Goal: Task Accomplishment & Management: Complete application form

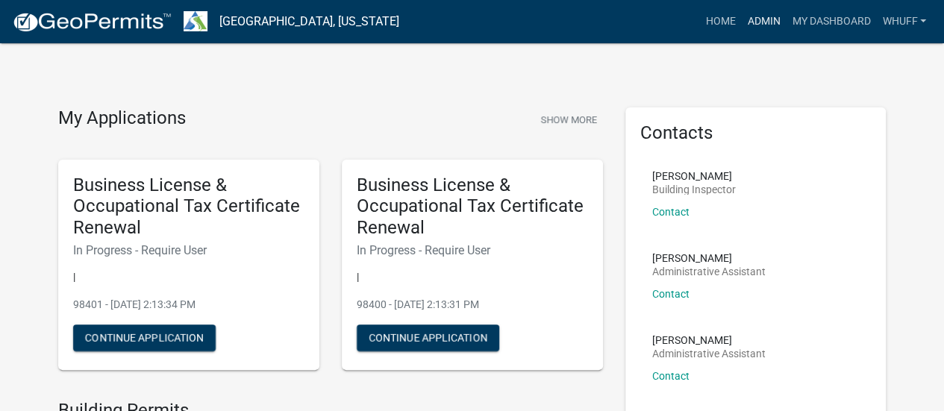
click at [753, 23] on link "Admin" at bounding box center [763, 21] width 45 height 28
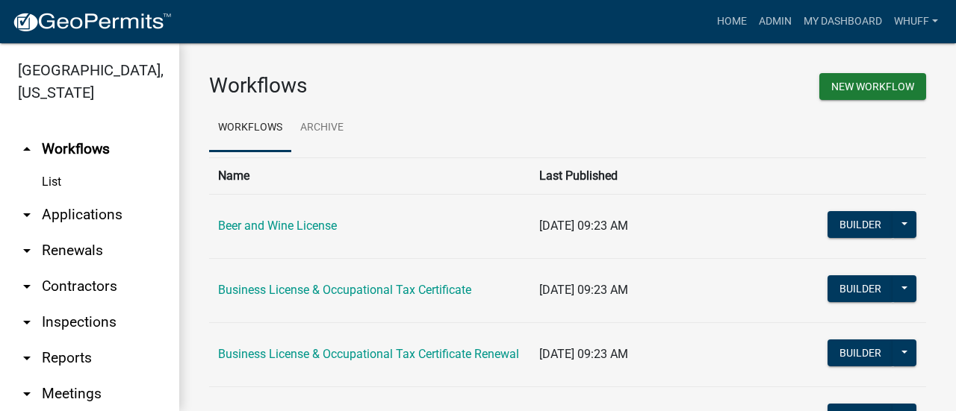
click at [106, 216] on link "arrow_drop_down Applications" at bounding box center [89, 215] width 179 height 36
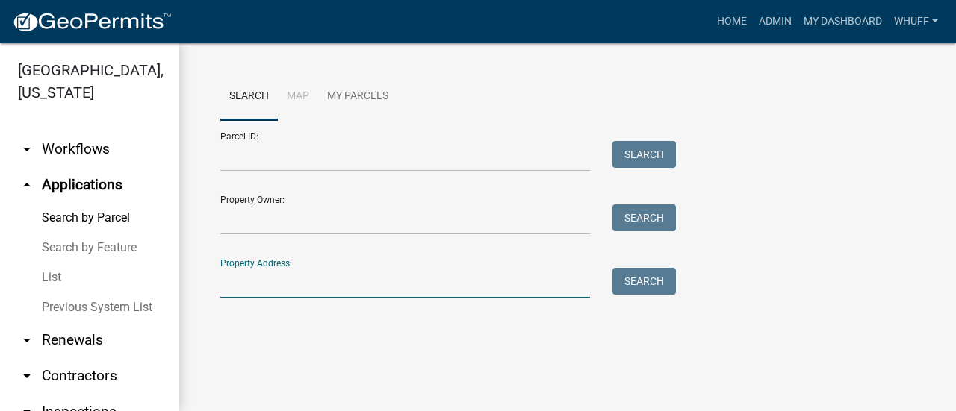
click at [324, 270] on input "Property Address:" at bounding box center [405, 283] width 370 height 31
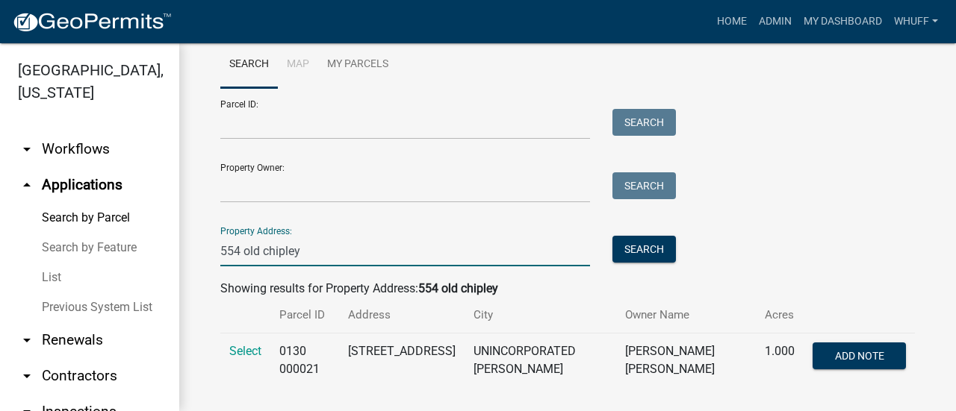
scroll to position [49, 0]
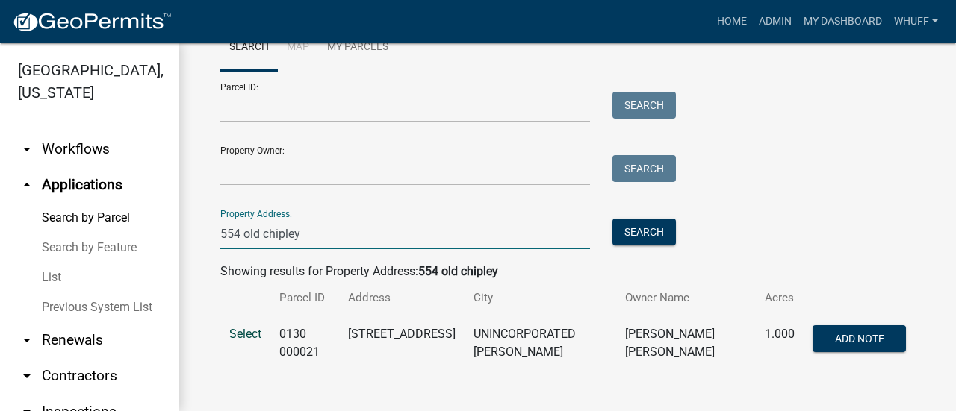
click at [253, 335] on span "Select" at bounding box center [245, 334] width 32 height 14
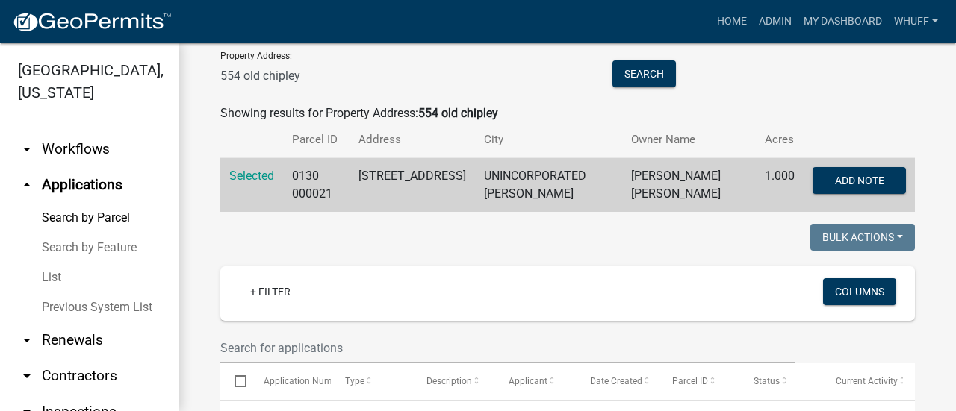
scroll to position [199, 0]
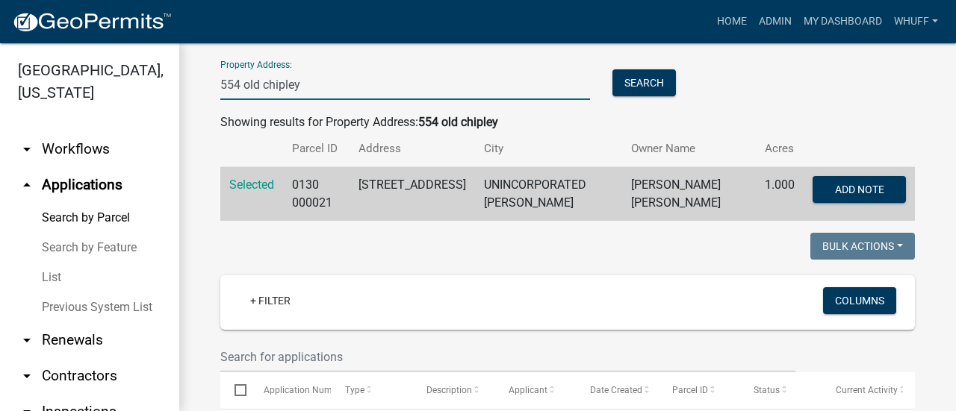
drag, startPoint x: 330, startPoint y: 87, endPoint x: 0, endPoint y: 89, distance: 330.0
click at [0, 89] on div "Troup County, Georgia arrow_drop_down Workflows List arrow_drop_up Applications…" at bounding box center [478, 227] width 956 height 368
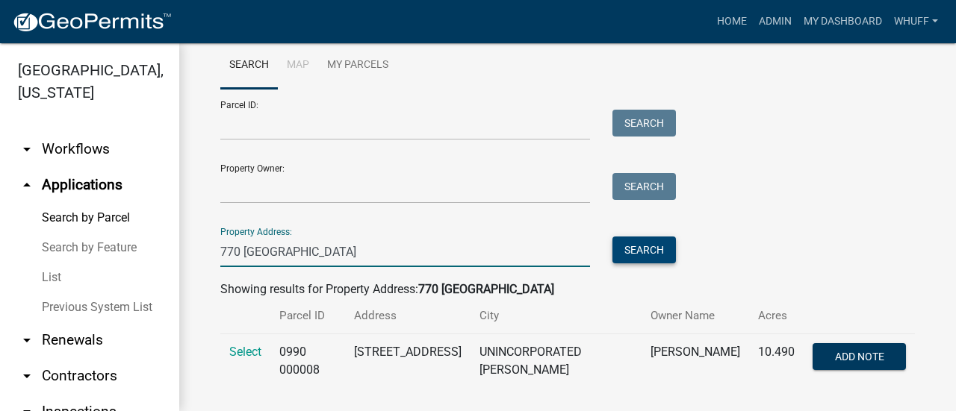
scroll to position [49, 0]
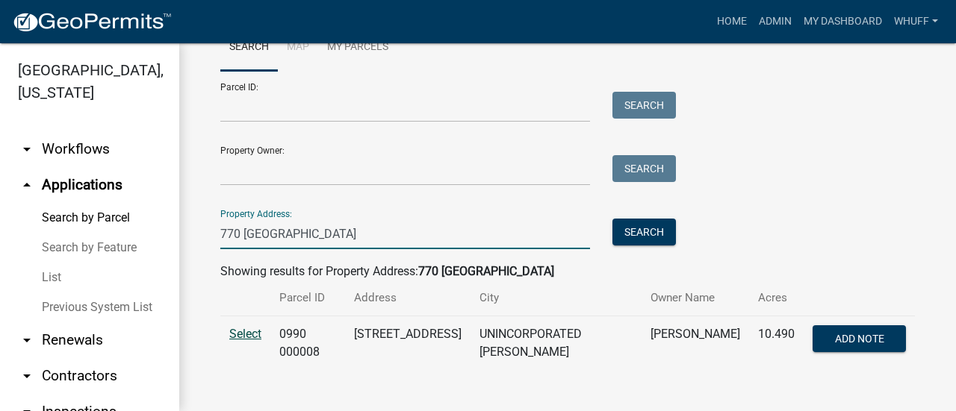
type input "770 abbottsford"
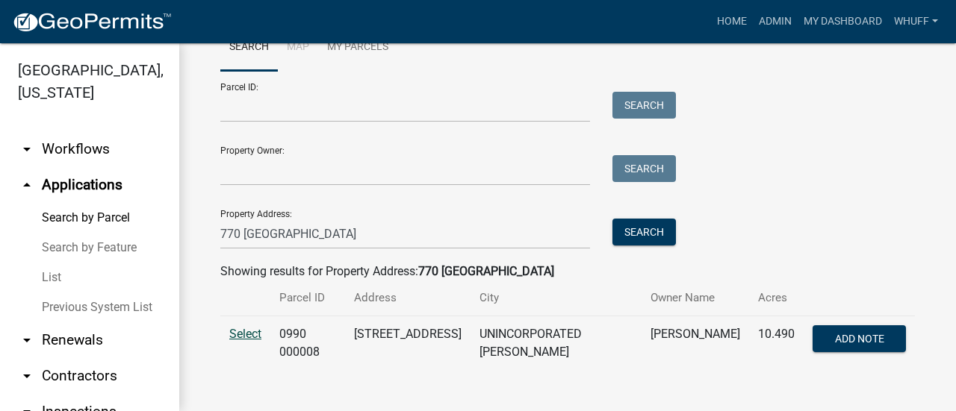
click at [247, 335] on span "Select" at bounding box center [245, 334] width 32 height 14
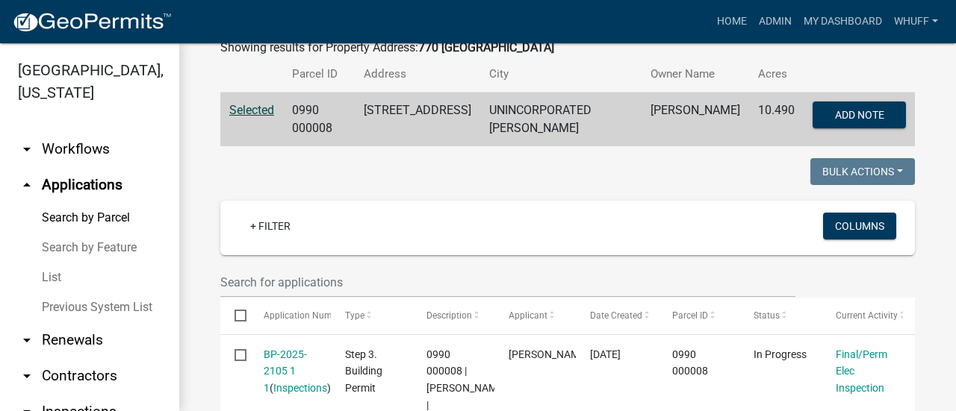
scroll to position [348, 0]
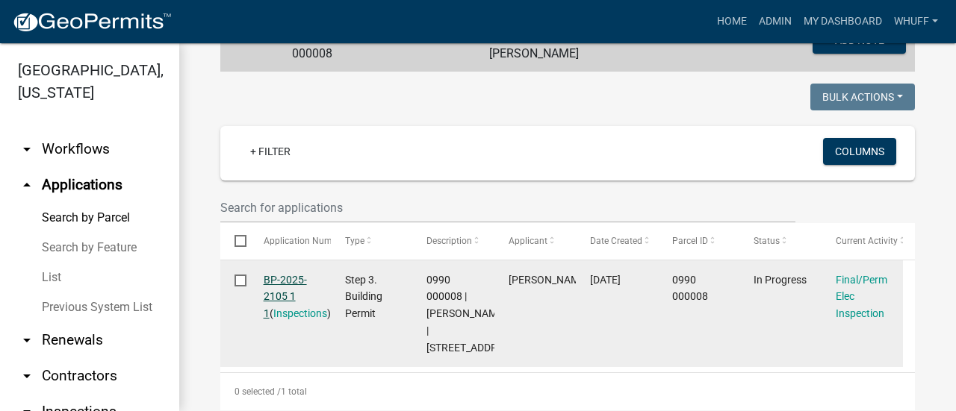
click at [290, 293] on link "BP-2025-2105 1 1" at bounding box center [285, 297] width 43 height 46
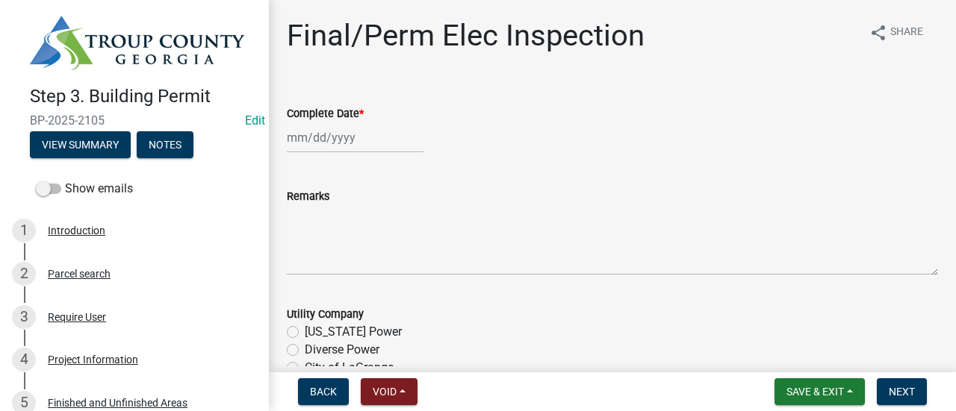
select select "9"
select select "2025"
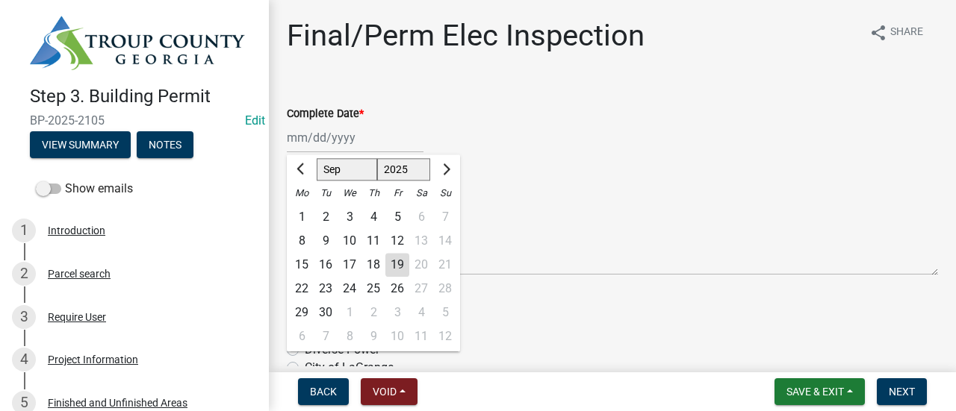
click at [343, 134] on div "Jan Feb Mar Apr May Jun Jul Aug Sep Oct Nov Dec 1525 1526 1527 1528 1529 1530 1…" at bounding box center [355, 137] width 137 height 31
click at [393, 259] on div "19" at bounding box center [397, 265] width 24 height 24
type input "09/19/2025"
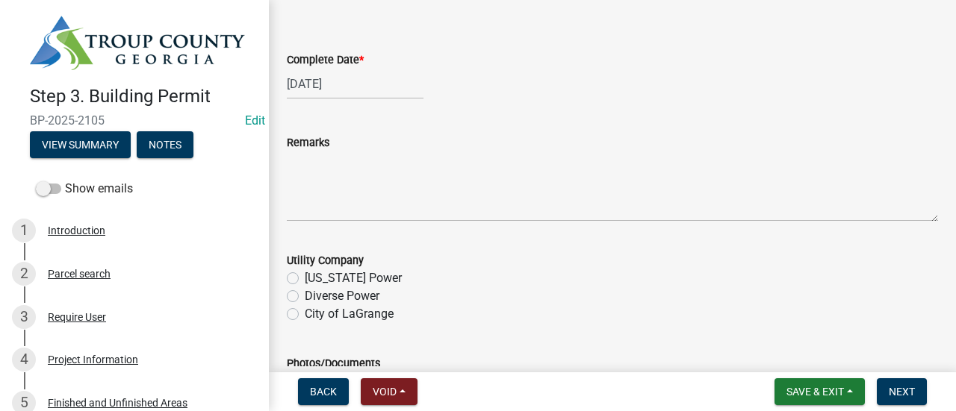
scroll to position [75, 0]
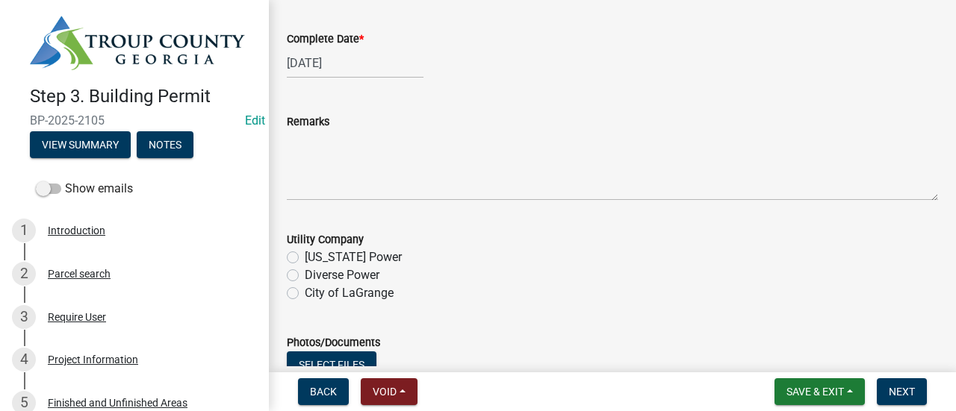
click at [367, 277] on label "Diverse Power" at bounding box center [342, 276] width 75 height 18
click at [314, 276] on input "Diverse Power" at bounding box center [310, 272] width 10 height 10
radio input "true"
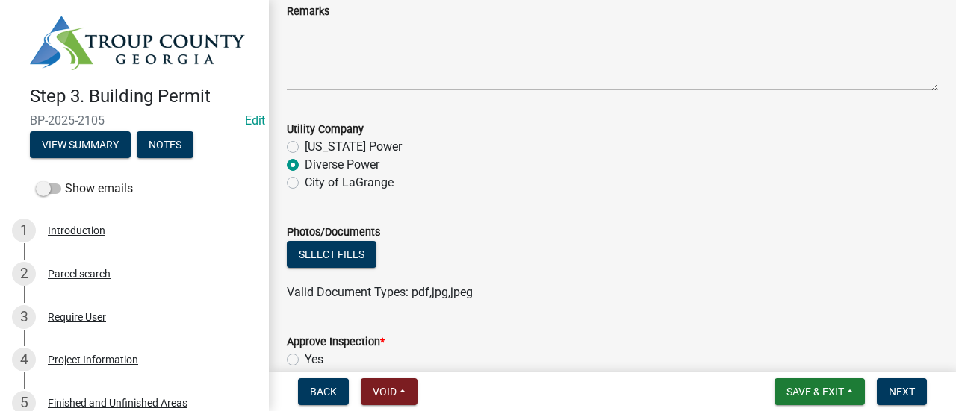
scroll to position [224, 0]
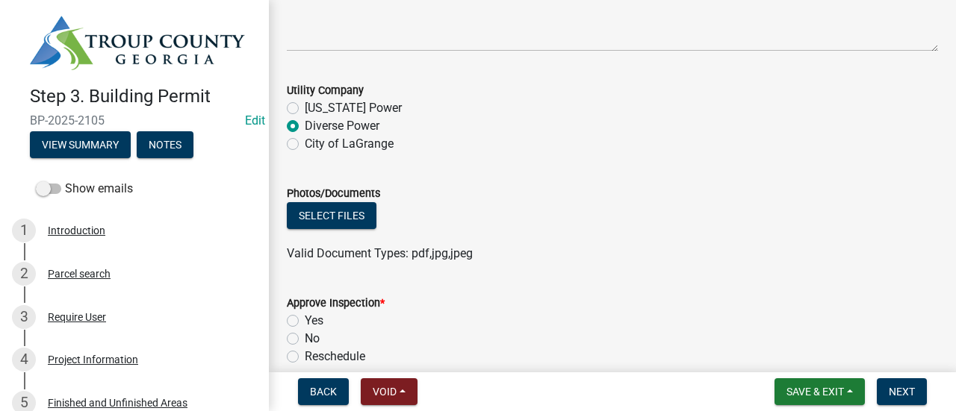
drag, startPoint x: 311, startPoint y: 322, endPoint x: 331, endPoint y: 317, distance: 19.9
click at [320, 319] on label "Yes" at bounding box center [314, 321] width 19 height 18
drag, startPoint x: 815, startPoint y: 225, endPoint x: 952, endPoint y: 195, distance: 139.9
click at [841, 220] on div "Select files" at bounding box center [612, 217] width 651 height 31
click at [305, 323] on label "Yes" at bounding box center [314, 321] width 19 height 18
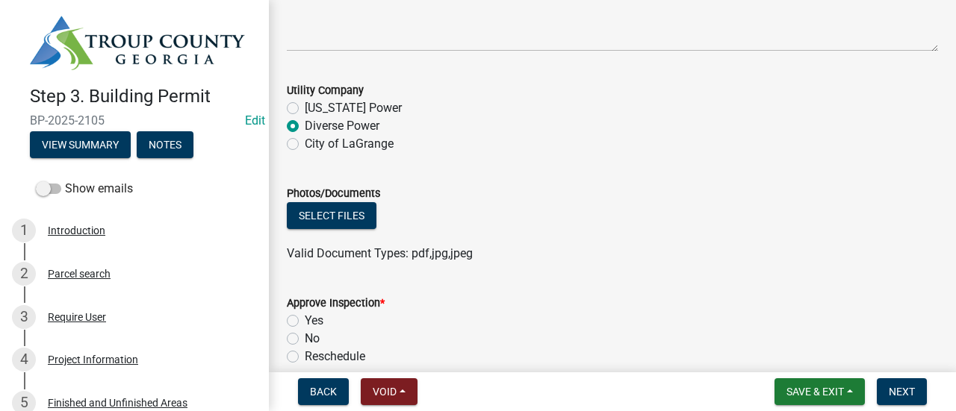
click at [305, 322] on input "Yes" at bounding box center [310, 317] width 10 height 10
radio input "true"
drag, startPoint x: 781, startPoint y: 166, endPoint x: 904, endPoint y: 142, distance: 125.5
click at [799, 161] on wm-data-entity-input "Utility Company Georgia Power Diverse Power City of LaGrange" at bounding box center [612, 114] width 651 height 103
click at [911, 140] on div "City of LaGrange" at bounding box center [612, 144] width 651 height 18
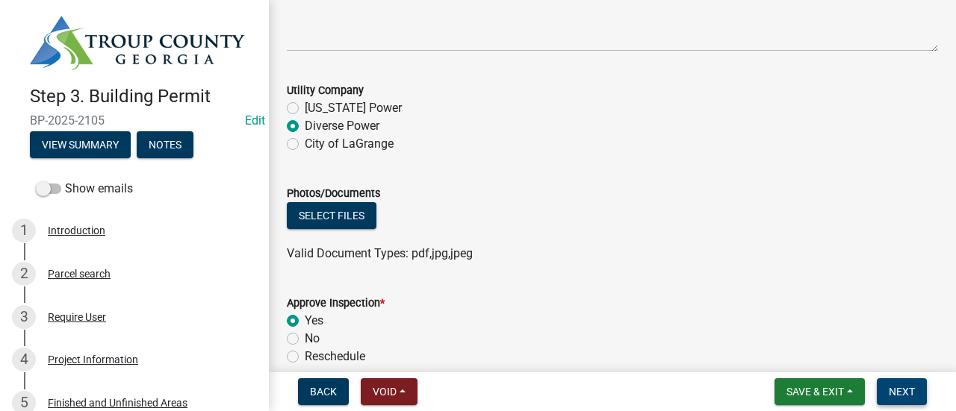
click at [896, 386] on span "Next" at bounding box center [901, 392] width 26 height 12
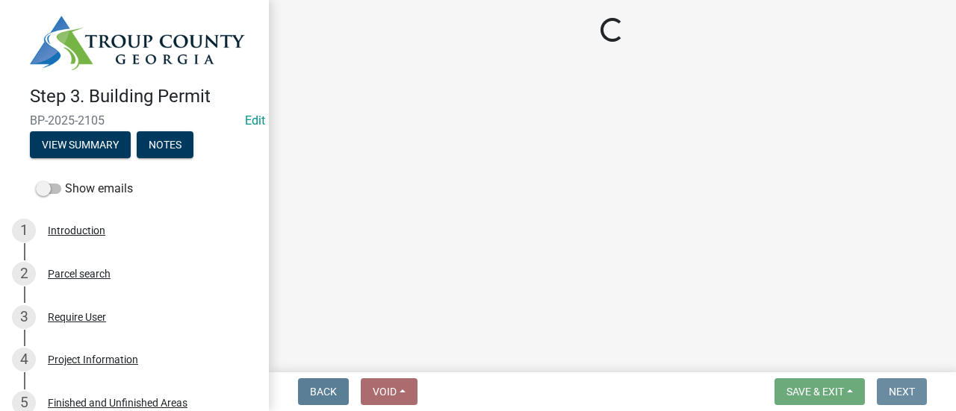
scroll to position [0, 0]
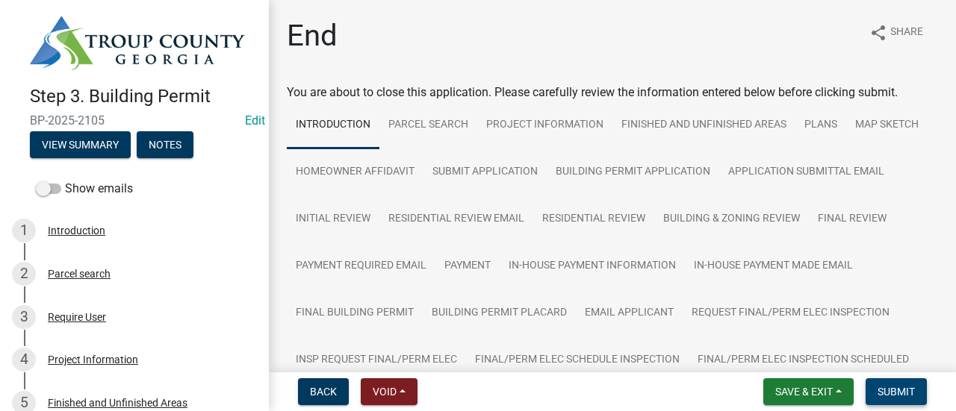
click at [892, 386] on span "Submit" at bounding box center [895, 392] width 37 height 12
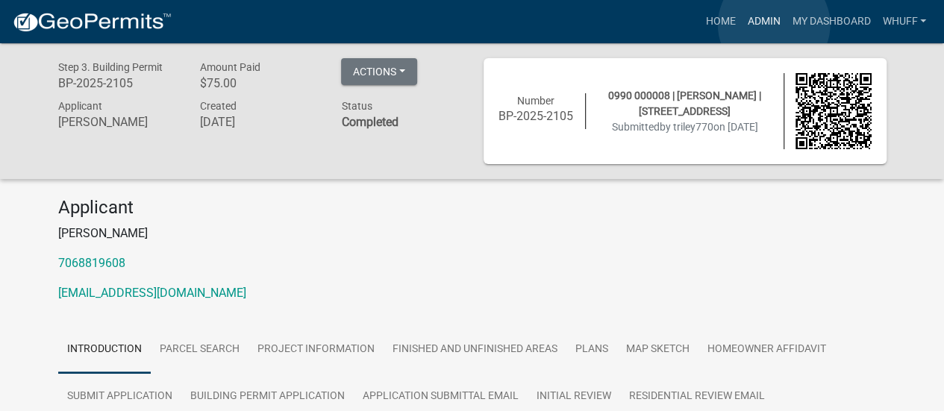
click at [774, 25] on link "Admin" at bounding box center [763, 21] width 45 height 28
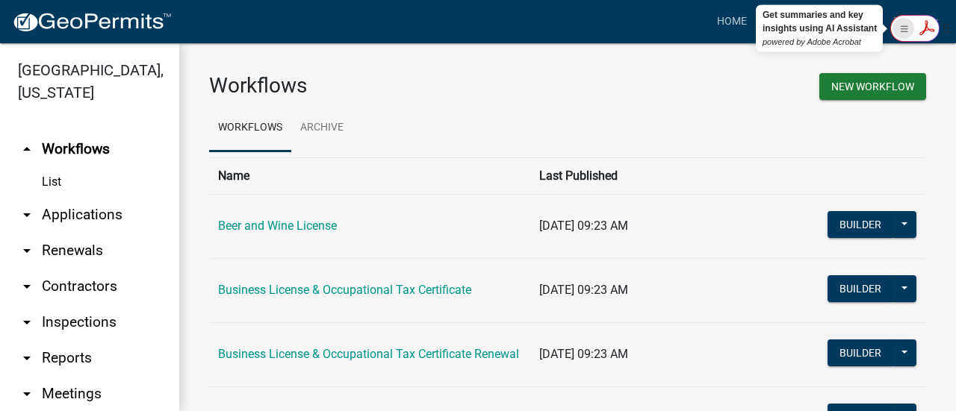
click at [906, 28] on rect "Show Acrobat AI FAB View Settings" at bounding box center [903, 29] width 10 height 10
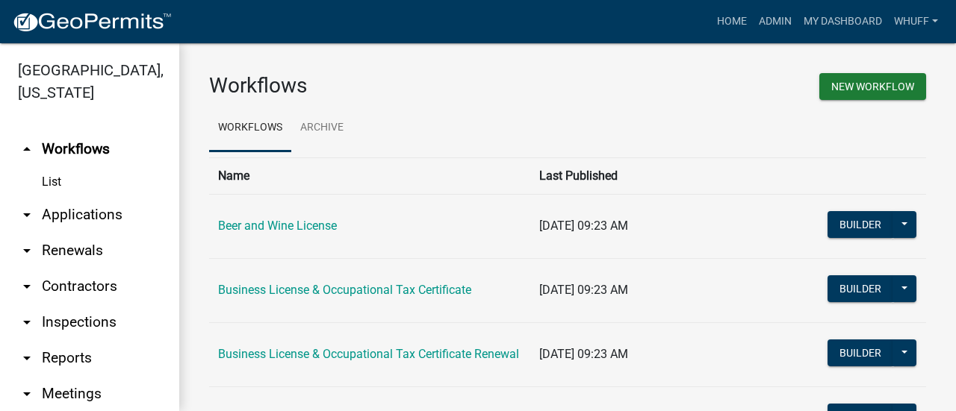
click at [99, 215] on link "arrow_drop_down Applications" at bounding box center [89, 215] width 179 height 36
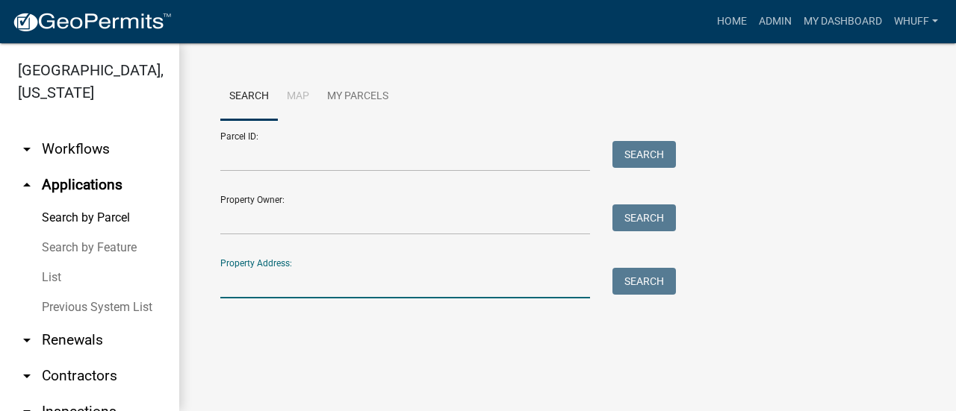
click at [309, 276] on input "Property Address:" at bounding box center [405, 283] width 370 height 31
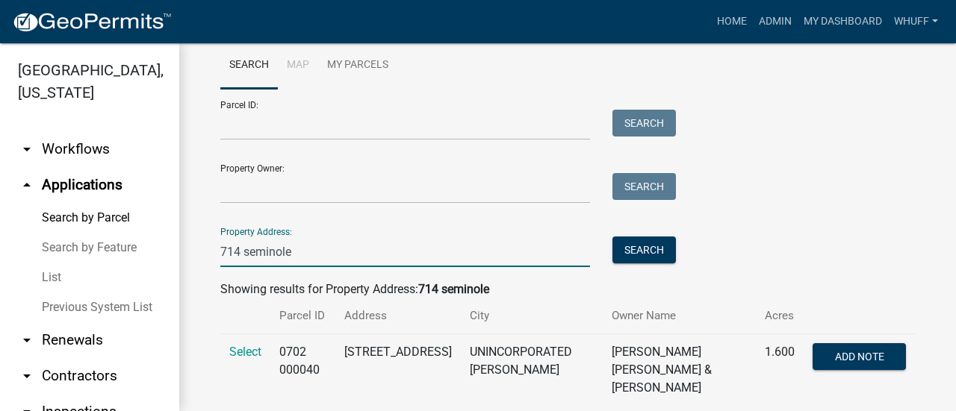
scroll to position [49, 0]
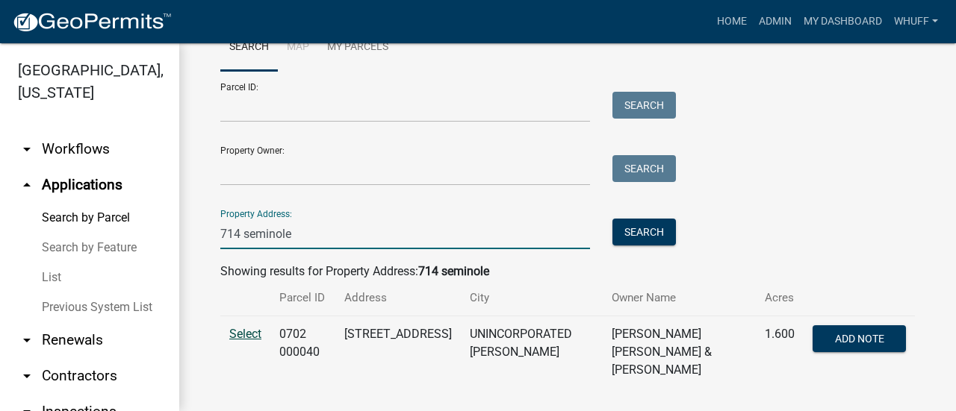
type input "714 seminole"
click at [240, 337] on span "Select" at bounding box center [245, 334] width 32 height 14
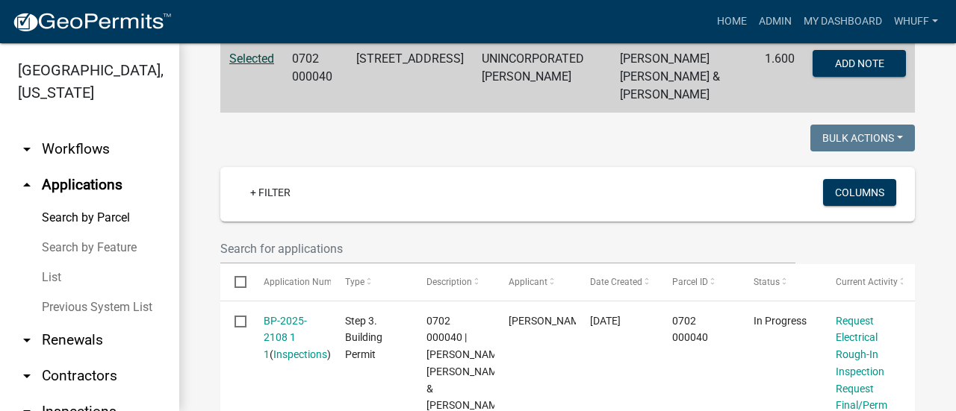
scroll to position [348, 0]
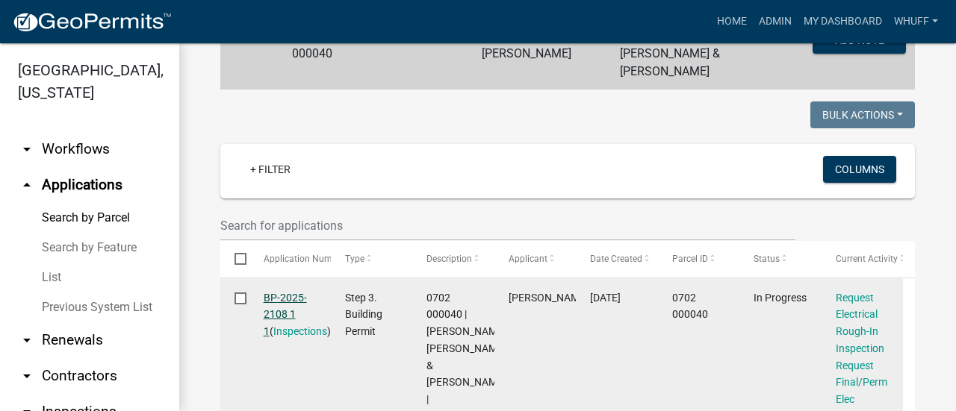
click at [290, 292] on link "BP-2025-2108 1 1" at bounding box center [285, 315] width 43 height 46
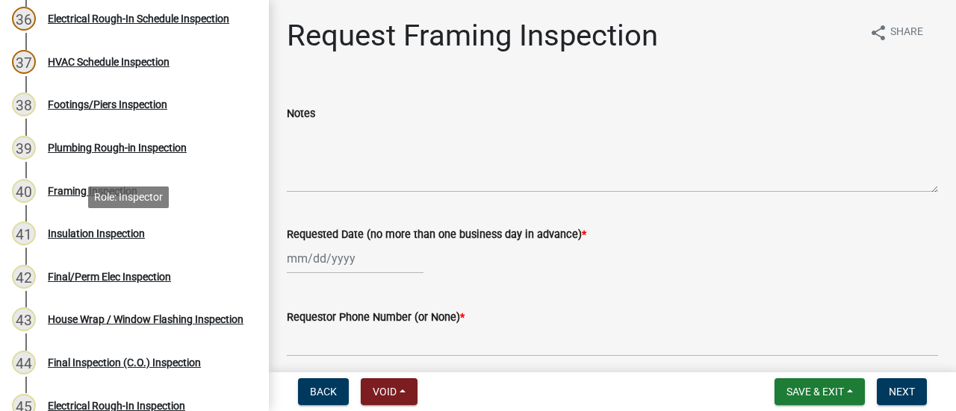
scroll to position [1643, 0]
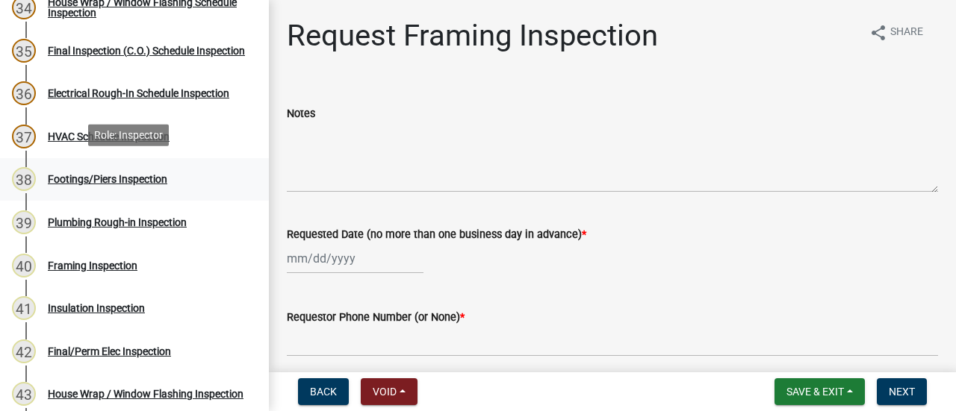
click at [147, 177] on div "Footings/Piers Inspection" at bounding box center [107, 179] width 119 height 10
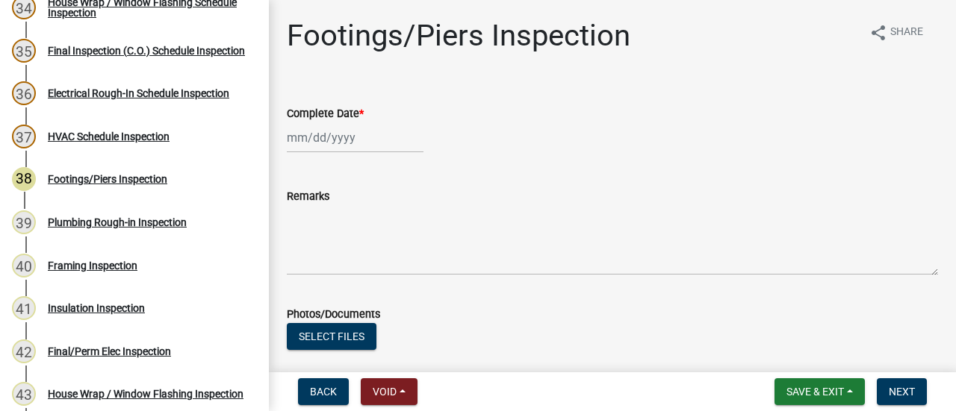
select select "9"
select select "2025"
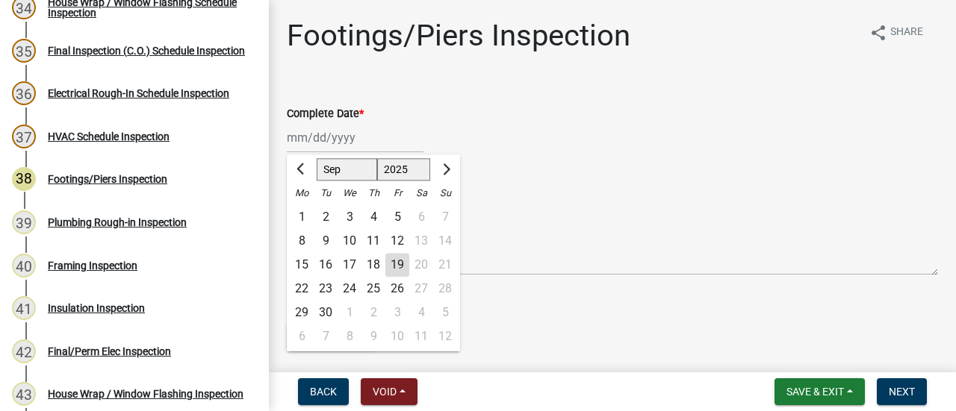
click at [346, 142] on div "Jan Feb Mar Apr May Jun Jul Aug Sep Oct Nov Dec 1525 1526 1527 1528 1529 1530 1…" at bounding box center [355, 137] width 137 height 31
click at [400, 262] on div "19" at bounding box center [397, 265] width 24 height 24
type input "09/19/2025"
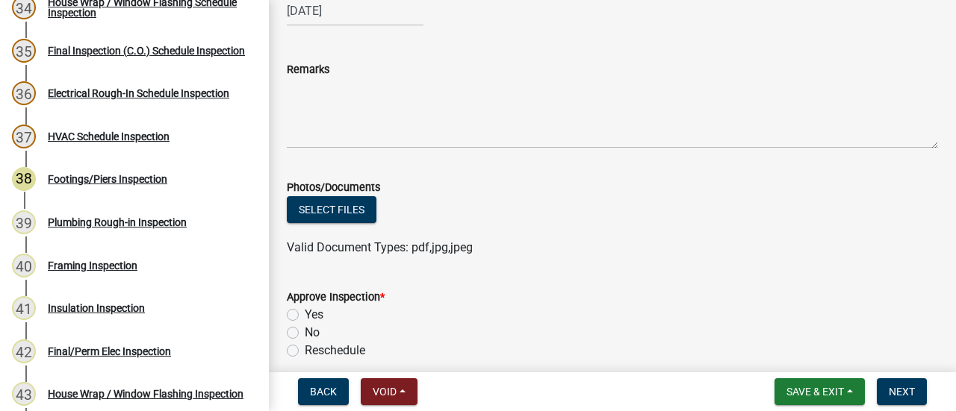
scroll to position [149, 0]
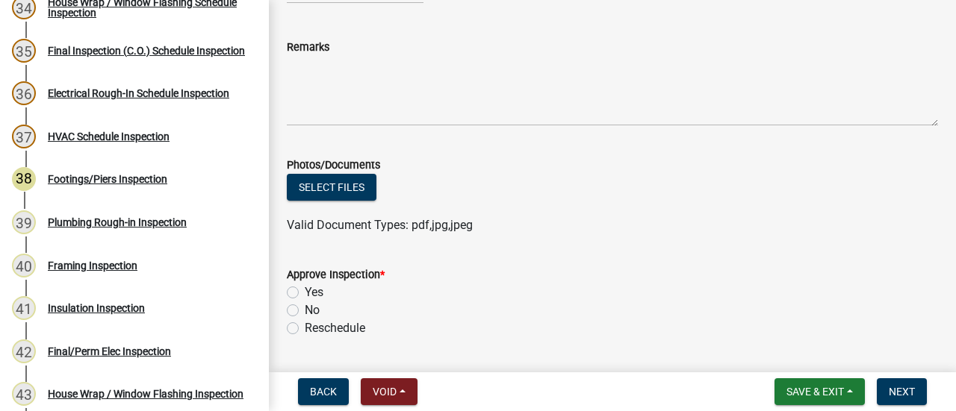
drag, startPoint x: 312, startPoint y: 290, endPoint x: 391, endPoint y: 284, distance: 79.4
click at [312, 290] on label "Yes" at bounding box center [314, 293] width 19 height 18
click at [312, 290] on input "Yes" at bounding box center [310, 289] width 10 height 10
radio input "true"
click at [697, 280] on div "Approve Inspection *" at bounding box center [612, 275] width 651 height 18
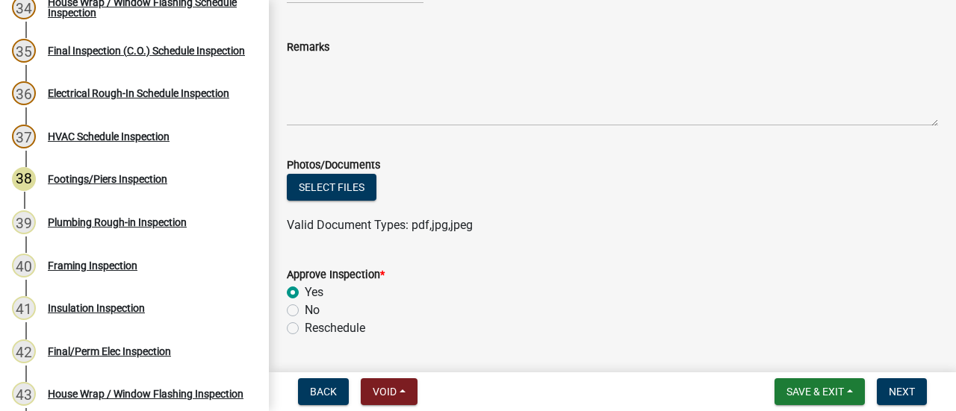
click at [885, 271] on div "Approve Inspection *" at bounding box center [612, 275] width 651 height 18
click at [917, 381] on button "Next" at bounding box center [902, 392] width 50 height 27
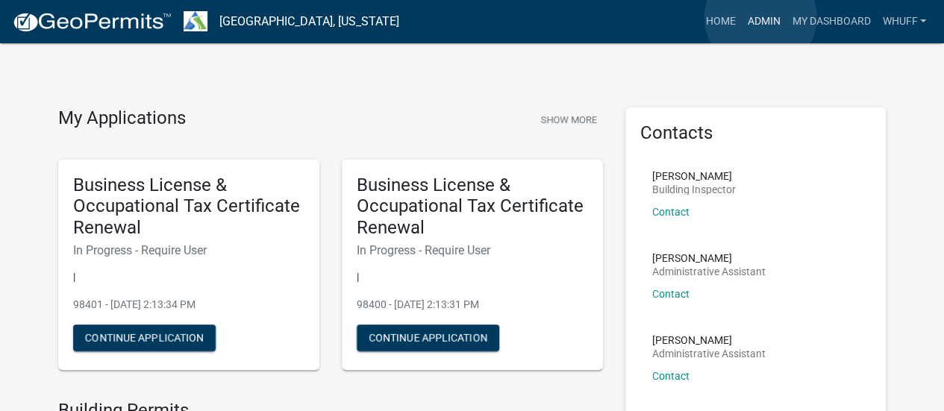
click at [761, 17] on link "Admin" at bounding box center [763, 21] width 45 height 28
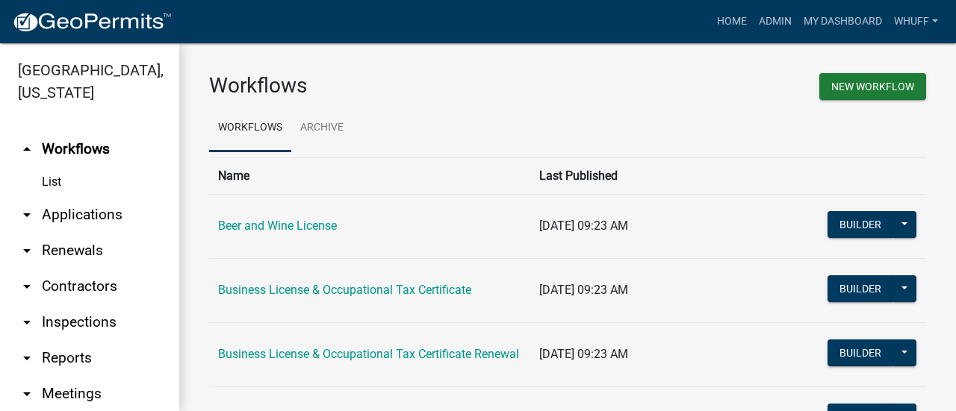
click at [88, 218] on link "arrow_drop_down Applications" at bounding box center [89, 215] width 179 height 36
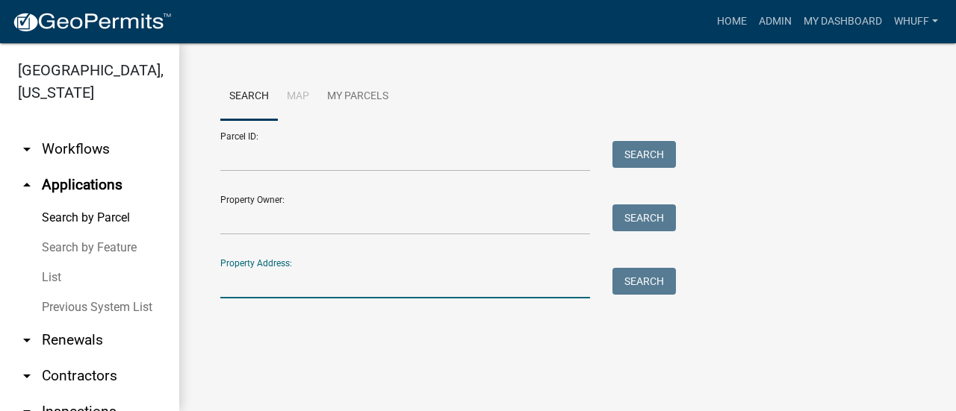
click at [324, 274] on input "Property Address:" at bounding box center [405, 283] width 370 height 31
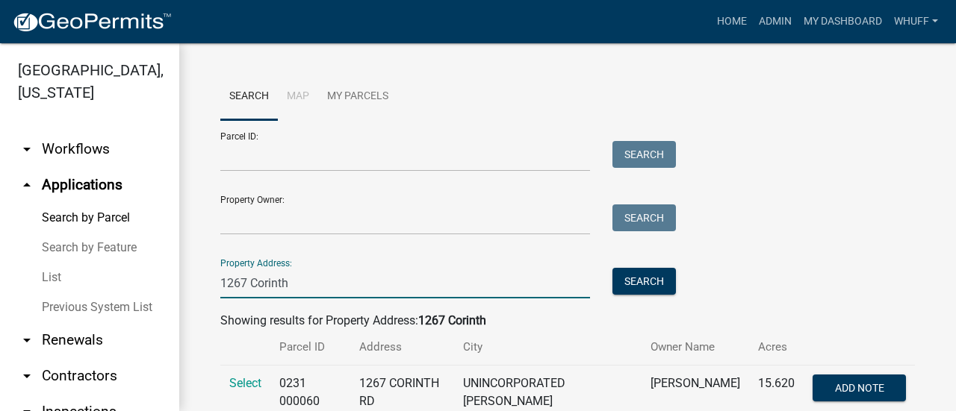
scroll to position [49, 0]
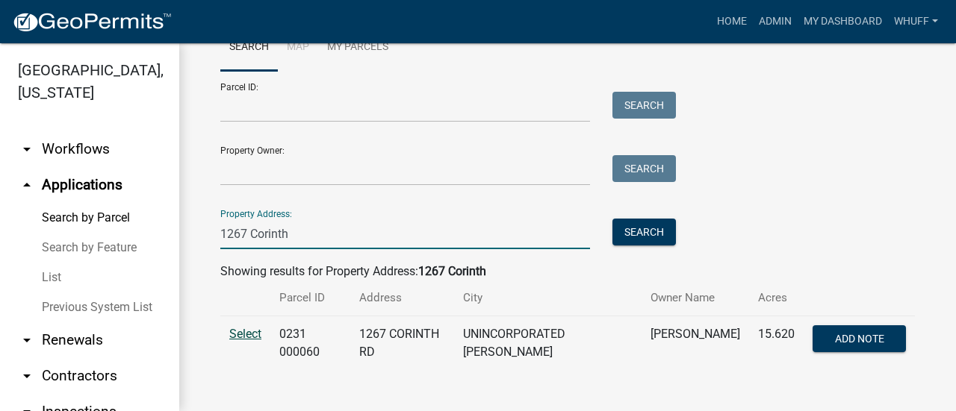
type input "1267 Corinth"
click at [254, 327] on span "Select" at bounding box center [245, 334] width 32 height 14
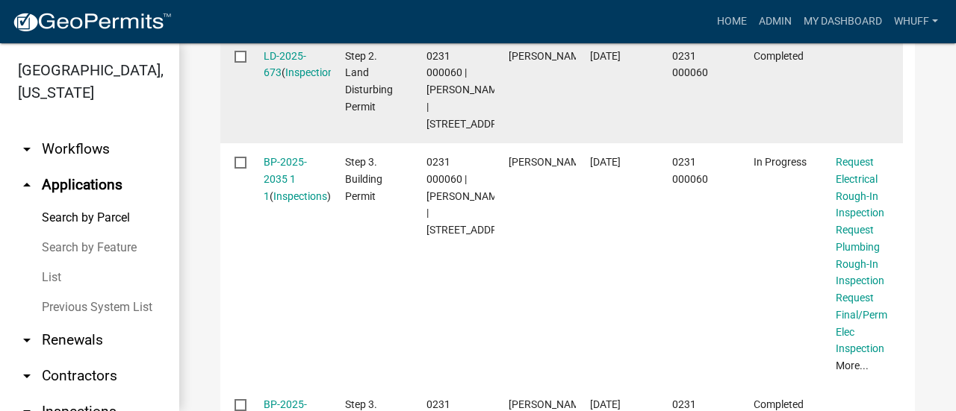
scroll to position [572, 0]
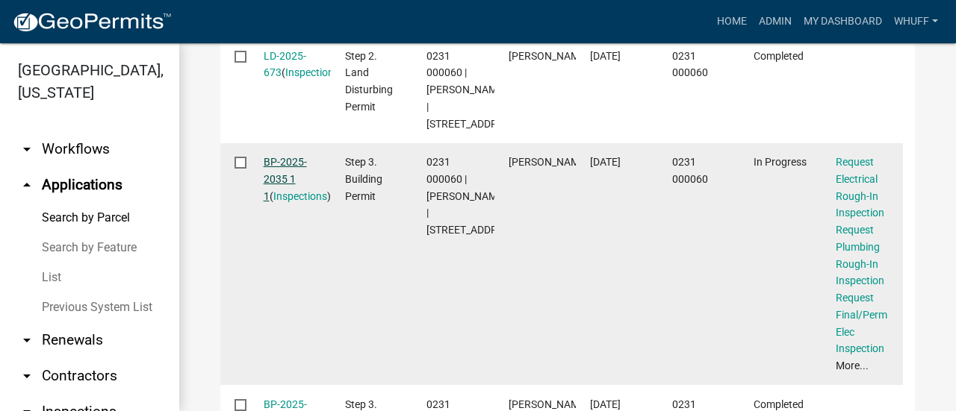
click at [293, 200] on link "BP-2025-2035 1 1" at bounding box center [285, 179] width 43 height 46
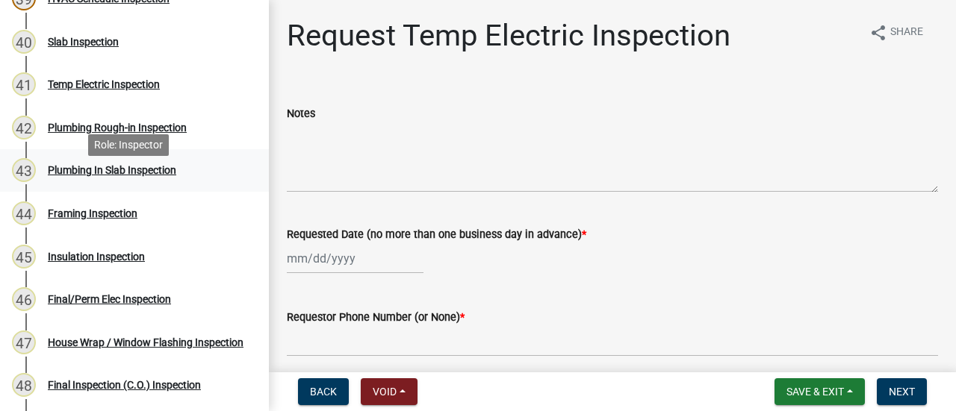
scroll to position [1792, 0]
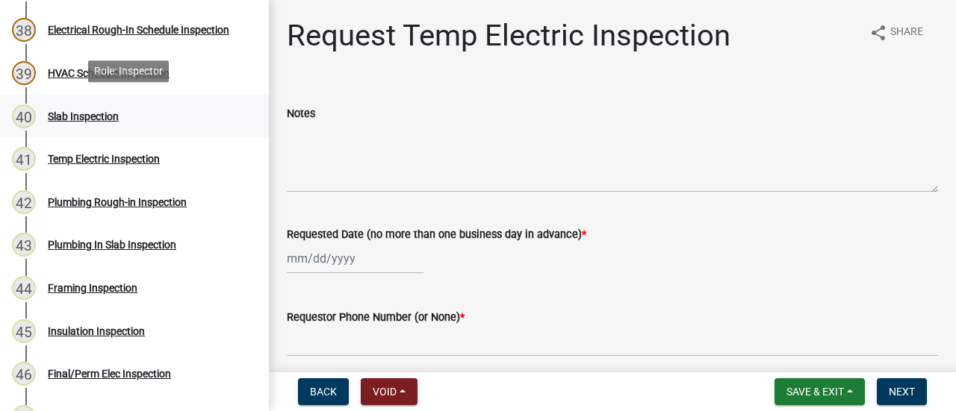
click at [105, 119] on div "40 Slab Inspection" at bounding box center [128, 117] width 233 height 24
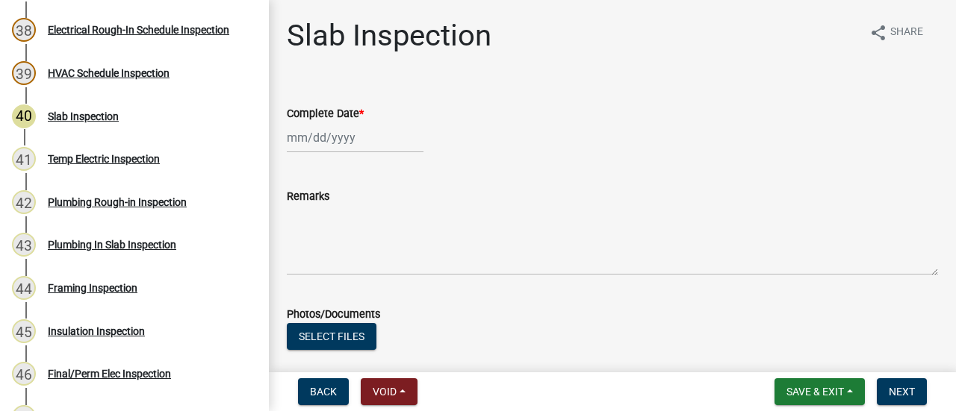
click at [310, 152] on div at bounding box center [355, 137] width 137 height 31
select select "9"
select select "2025"
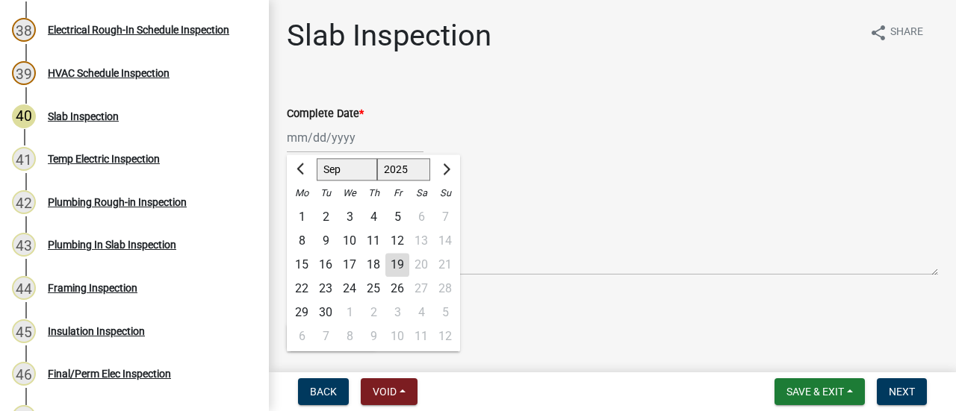
drag, startPoint x: 396, startPoint y: 261, endPoint x: 433, endPoint y: 221, distance: 53.9
click at [398, 260] on div "19" at bounding box center [397, 265] width 24 height 24
type input "09/19/2025"
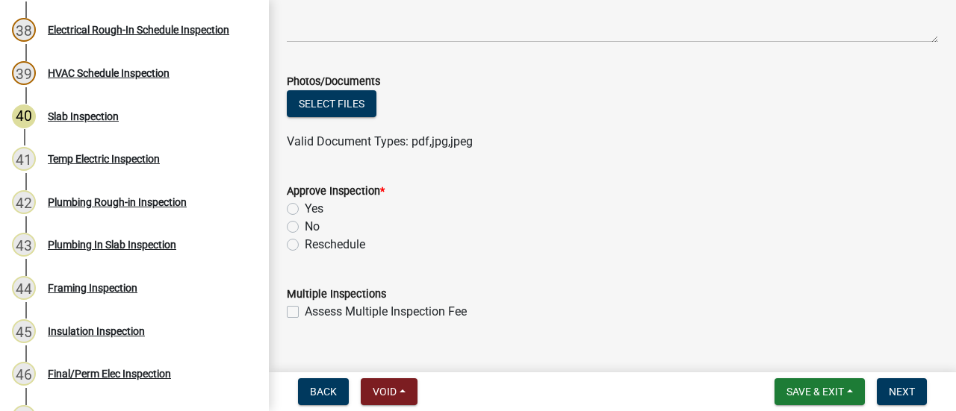
scroll to position [258, 0]
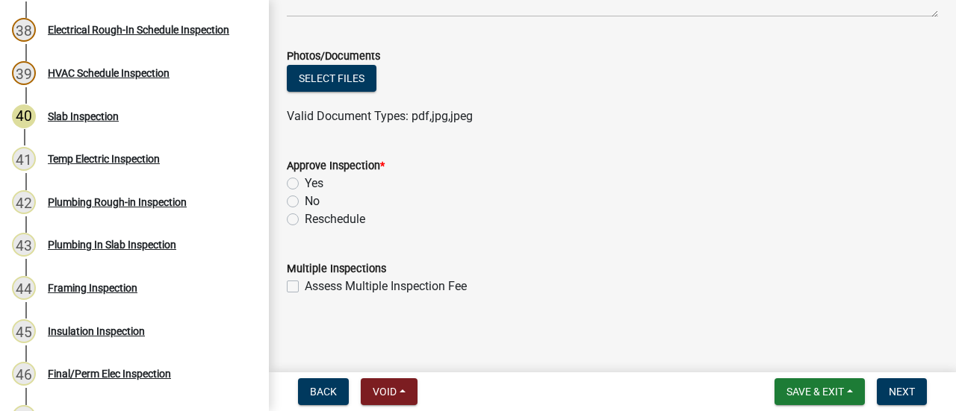
click at [317, 183] on label "Yes" at bounding box center [314, 184] width 19 height 18
click at [314, 183] on input "Yes" at bounding box center [310, 180] width 10 height 10
radio input "true"
drag, startPoint x: 688, startPoint y: 245, endPoint x: 706, endPoint y: 247, distance: 18.8
click at [706, 247] on form "Multiple Inspections Assess Multiple Inspection Fee" at bounding box center [612, 269] width 651 height 54
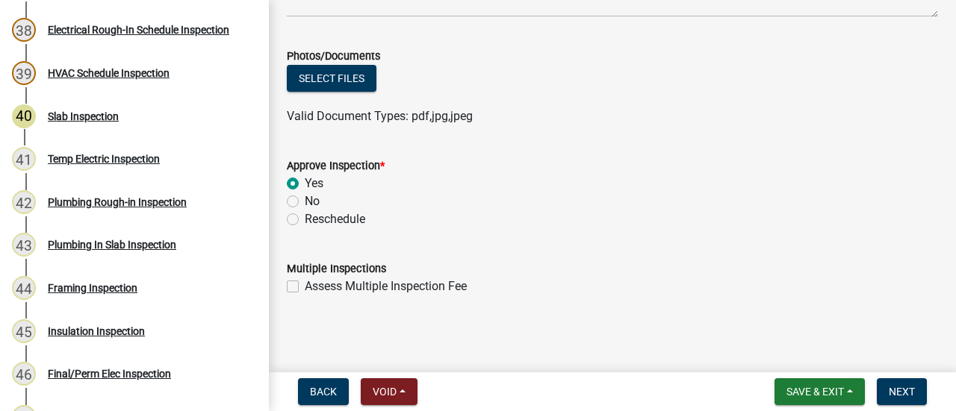
click at [841, 258] on form "Multiple Inspections Assess Multiple Inspection Fee" at bounding box center [612, 269] width 651 height 54
click at [905, 383] on button "Next" at bounding box center [902, 392] width 50 height 27
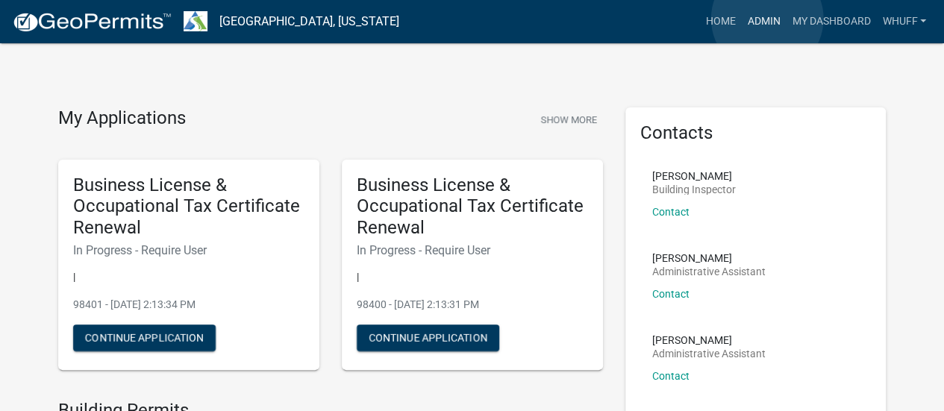
click at [768, 19] on link "Admin" at bounding box center [763, 21] width 45 height 28
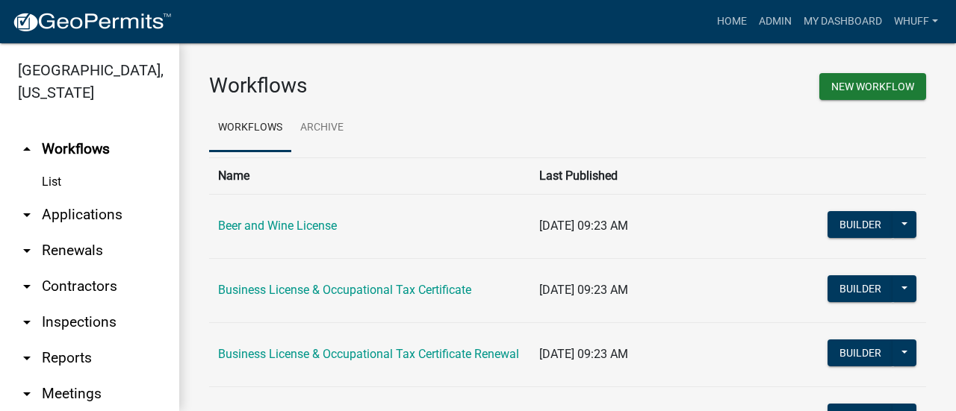
click at [93, 213] on link "arrow_drop_down Applications" at bounding box center [89, 215] width 179 height 36
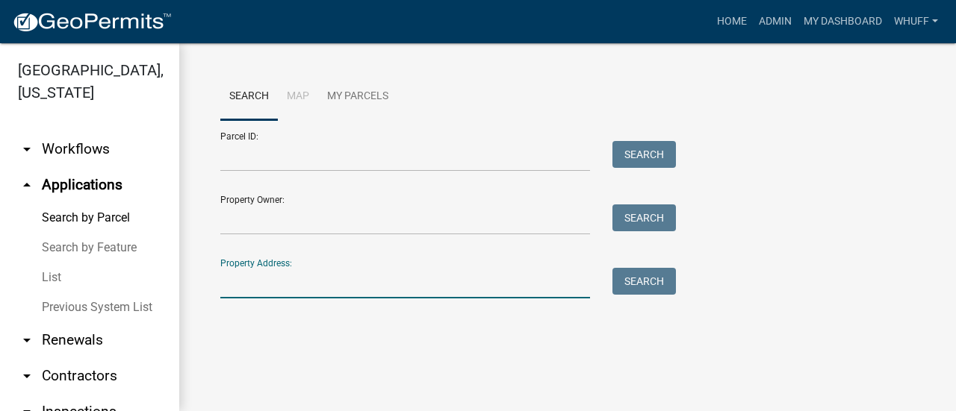
click at [267, 280] on input "Property Address:" at bounding box center [405, 283] width 370 height 31
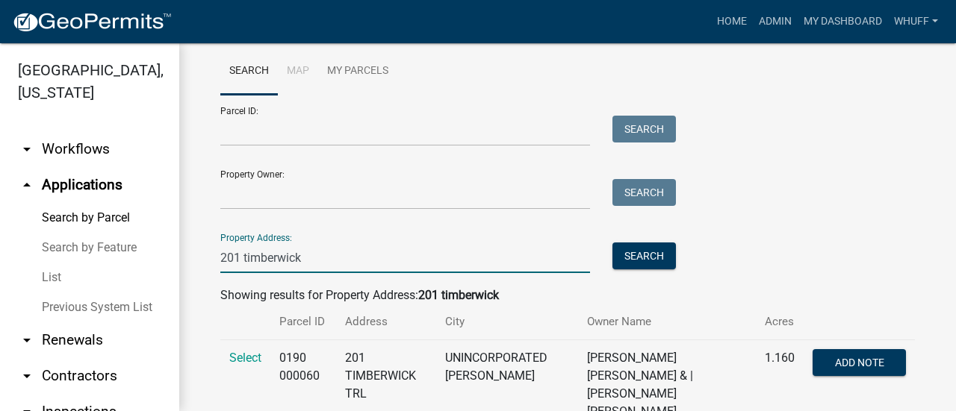
scroll to position [67, 0]
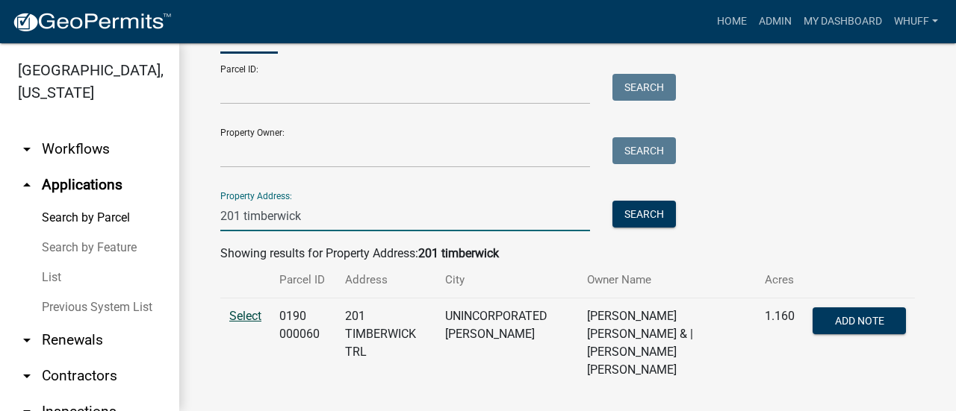
type input "201 timberwick"
click at [243, 320] on span "Select" at bounding box center [245, 316] width 32 height 14
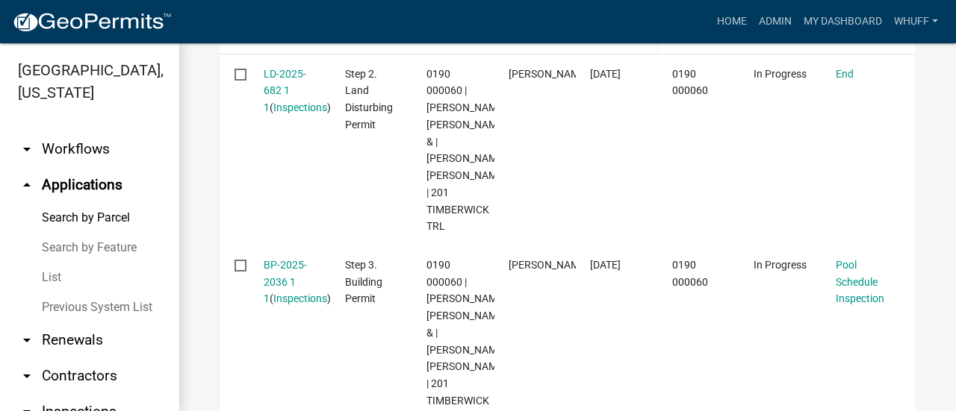
scroll to position [664, 0]
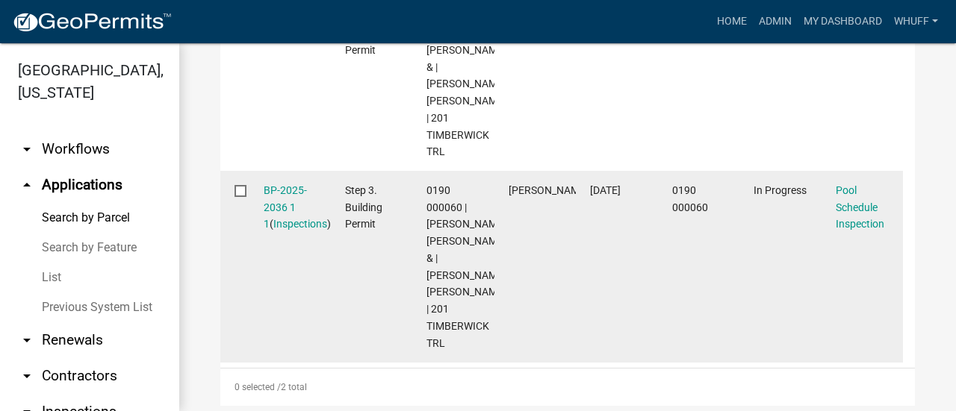
click at [295, 197] on div "BP-2025-2036 1 1 ( Inspections )" at bounding box center [290, 207] width 53 height 51
click at [293, 191] on link "BP-2025-2036 1 1" at bounding box center [285, 207] width 43 height 46
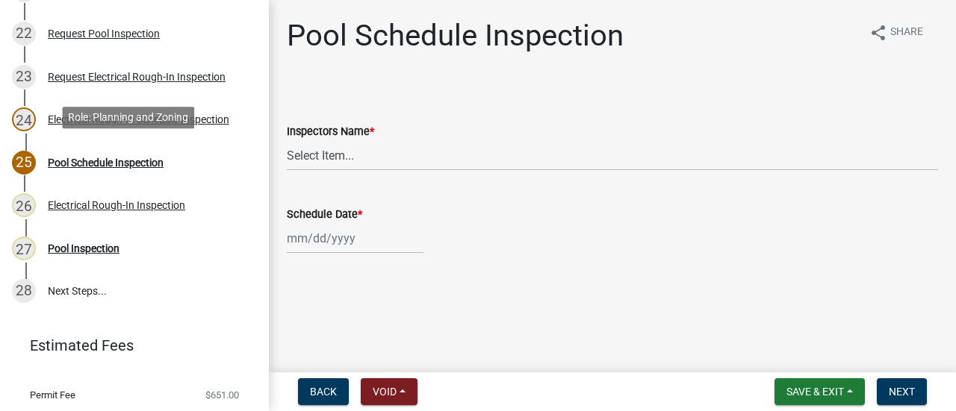
scroll to position [1120, 0]
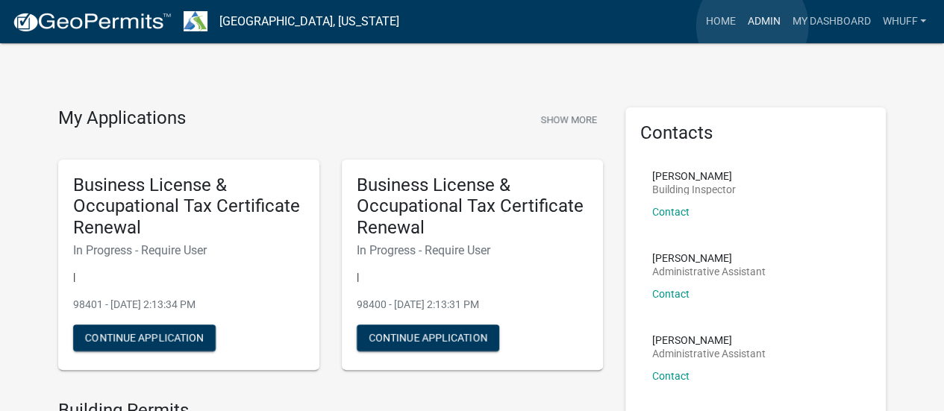
click at [753, 25] on link "Admin" at bounding box center [763, 21] width 45 height 28
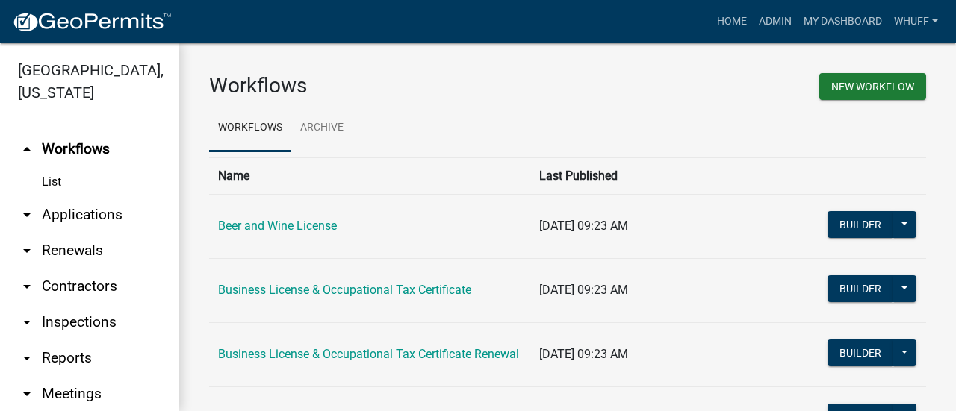
drag, startPoint x: 57, startPoint y: 210, endPoint x: 146, endPoint y: 234, distance: 92.2
click at [57, 210] on link "arrow_drop_down Applications" at bounding box center [89, 215] width 179 height 36
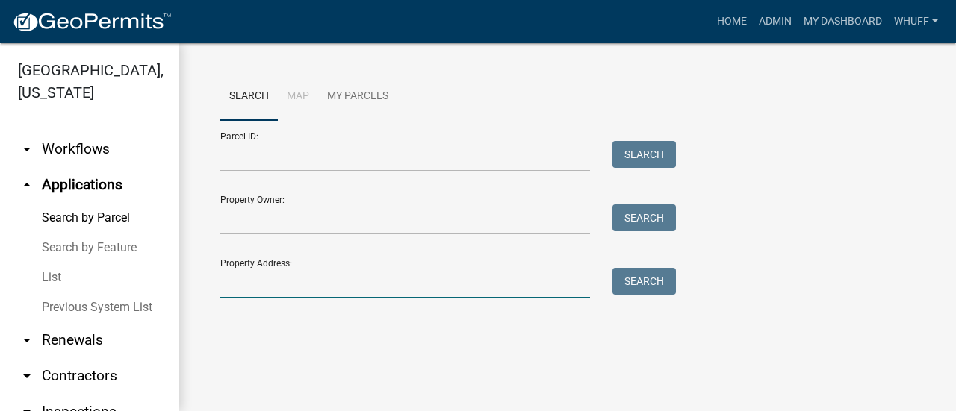
click at [262, 283] on input "Property Address:" at bounding box center [405, 283] width 370 height 31
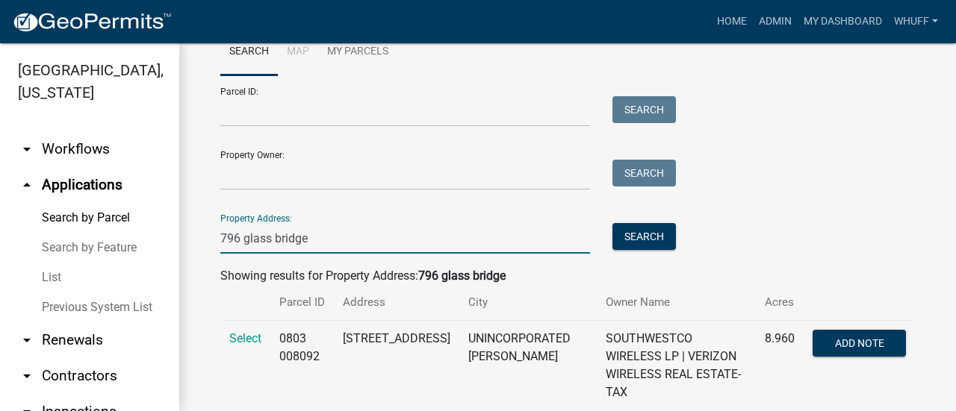
scroll to position [67, 0]
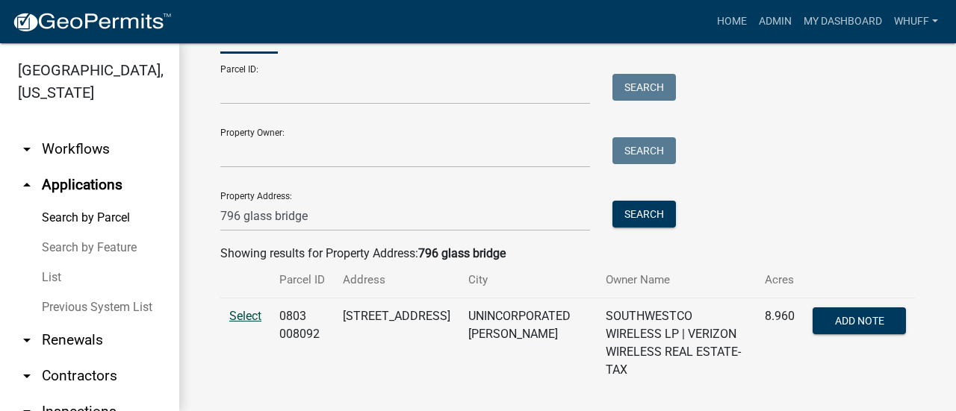
click at [245, 313] on span "Select" at bounding box center [245, 316] width 32 height 14
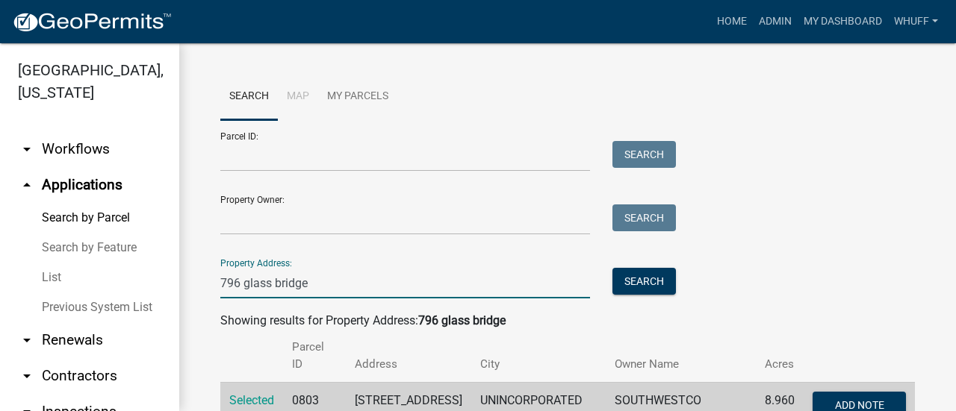
drag, startPoint x: 339, startPoint y: 284, endPoint x: 69, endPoint y: 283, distance: 270.3
click at [69, 283] on div "Troup County, Georgia arrow_drop_down Workflows List arrow_drop_up Applications…" at bounding box center [478, 227] width 956 height 368
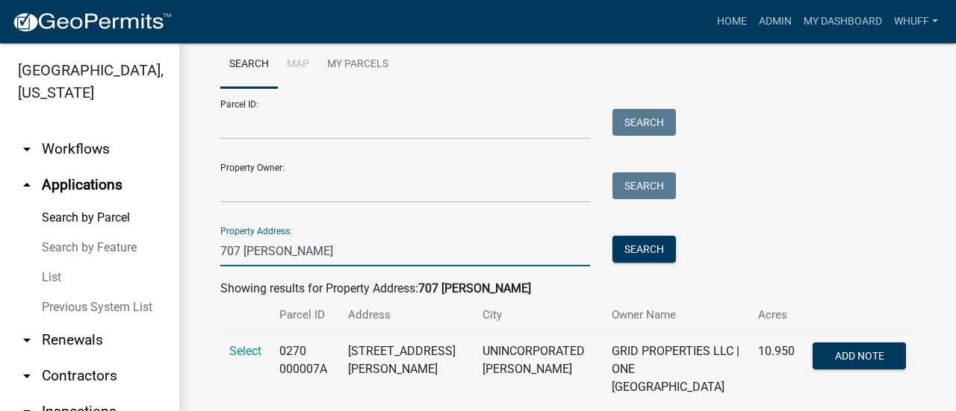
scroll to position [49, 0]
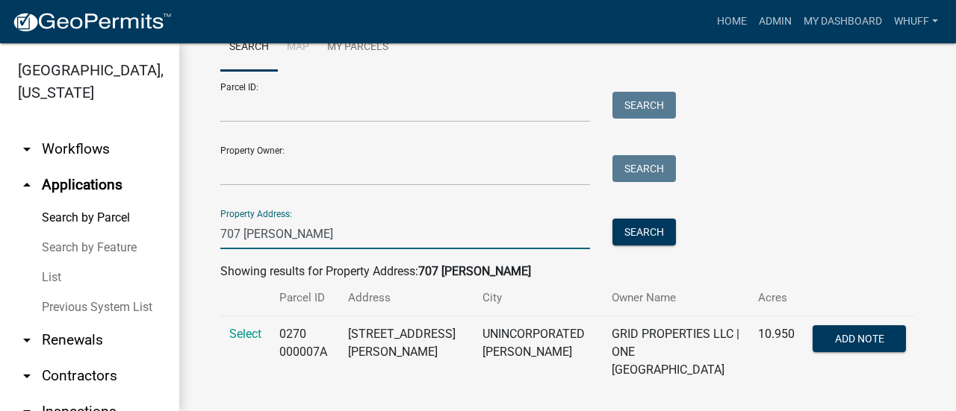
drag, startPoint x: 290, startPoint y: 236, endPoint x: 246, endPoint y: 249, distance: 45.1
click at [246, 249] on input "707 hines" at bounding box center [405, 234] width 370 height 31
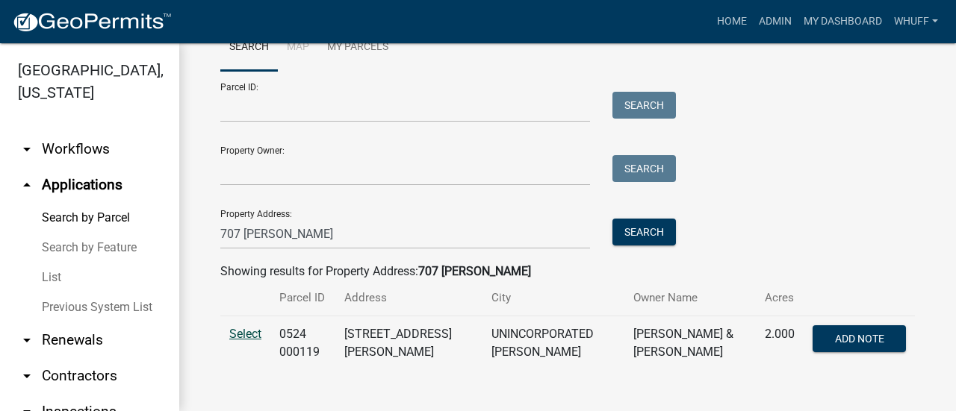
click at [245, 335] on span "Select" at bounding box center [245, 334] width 32 height 14
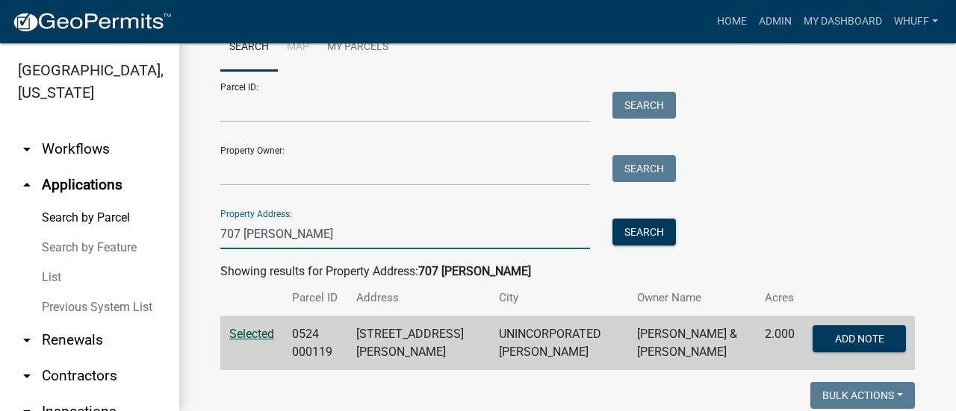
drag, startPoint x: 323, startPoint y: 231, endPoint x: 0, endPoint y: 200, distance: 324.7
click at [0, 200] on div "Troup County, Georgia arrow_drop_down Workflows List arrow_drop_up Applications…" at bounding box center [478, 227] width 956 height 368
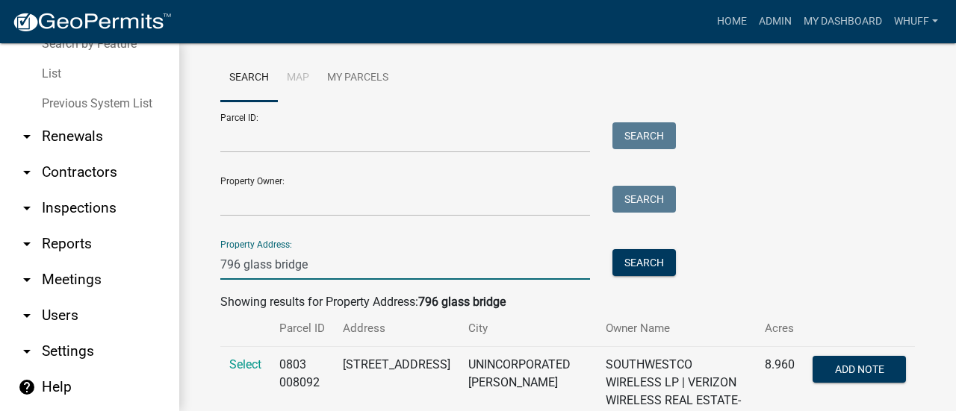
scroll to position [67, 0]
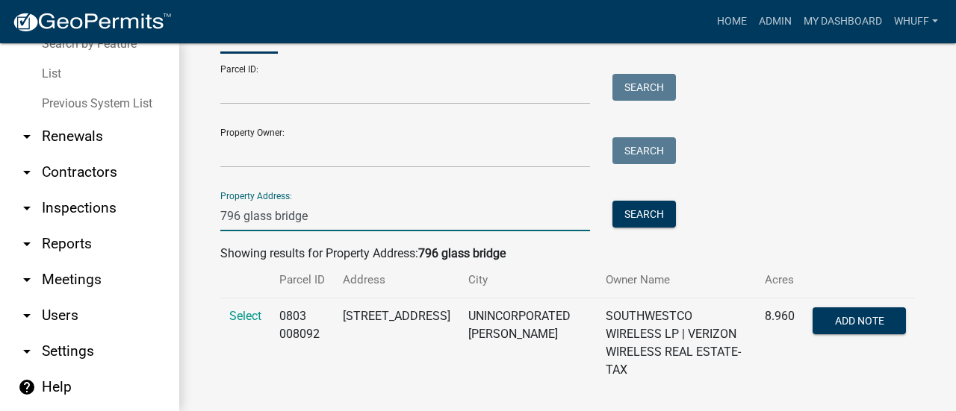
drag, startPoint x: 321, startPoint y: 220, endPoint x: 0, endPoint y: 225, distance: 321.1
click at [0, 225] on div "Troup County, Georgia arrow_drop_down Workflows List arrow_drop_up Applications…" at bounding box center [478, 227] width 956 height 368
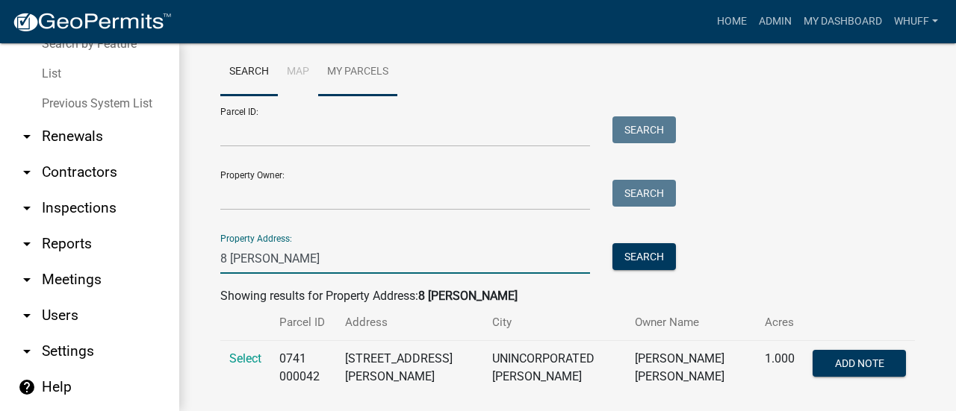
scroll to position [45, 0]
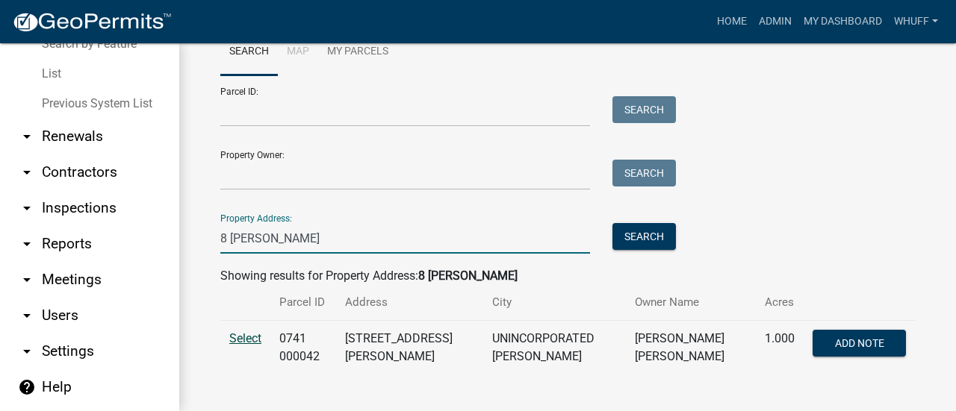
type input "8 waldroup"
click at [257, 340] on span "Select" at bounding box center [245, 338] width 32 height 14
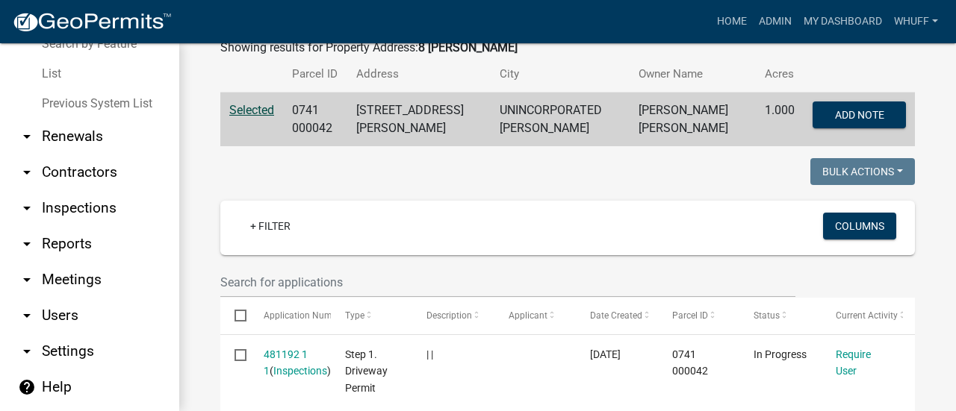
scroll to position [299, 0]
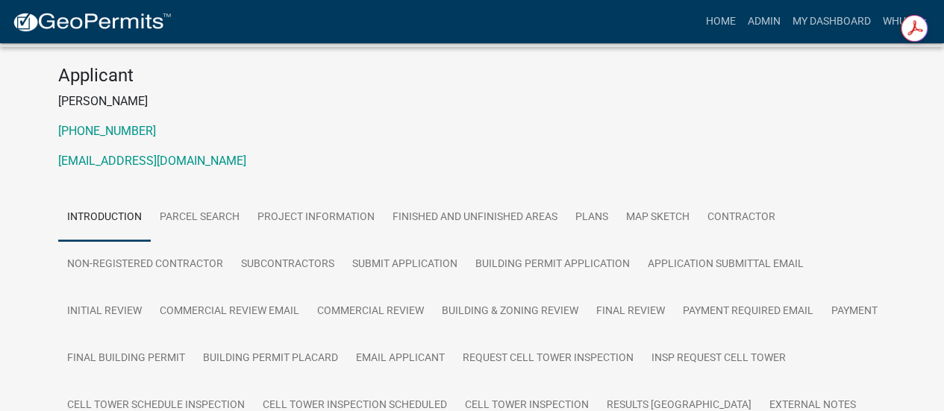
scroll to position [149, 0]
click at [599, 205] on link "Plans" at bounding box center [592, 219] width 51 height 48
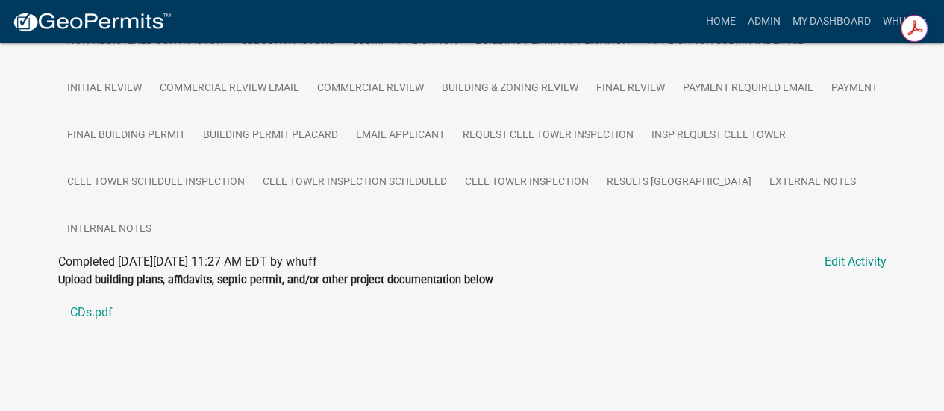
scroll to position [375, 0]
click at [94, 313] on link "CDs.pdf" at bounding box center [472, 313] width 829 height 36
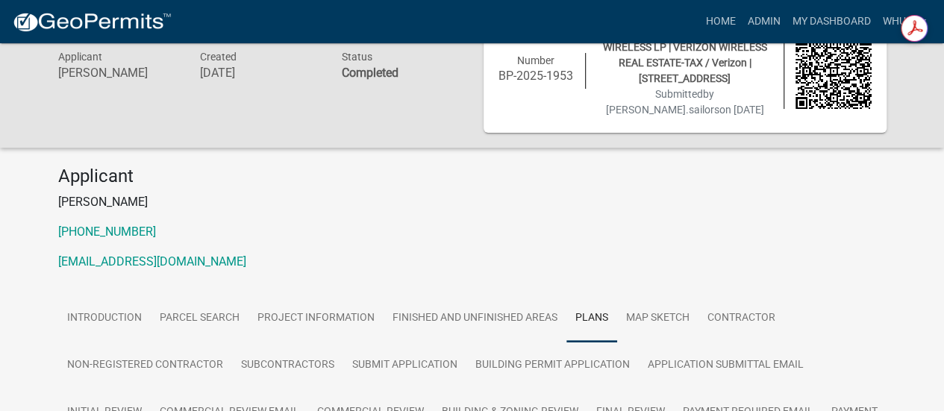
scroll to position [1, 0]
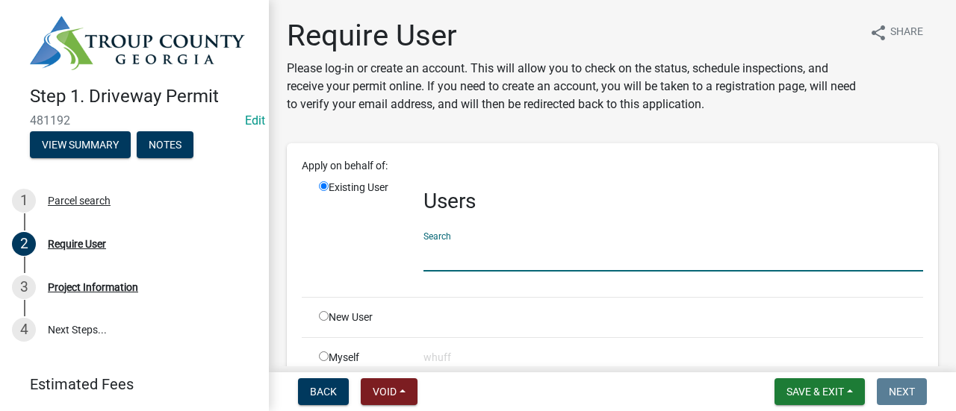
click at [467, 262] on input "text" at bounding box center [672, 256] width 499 height 31
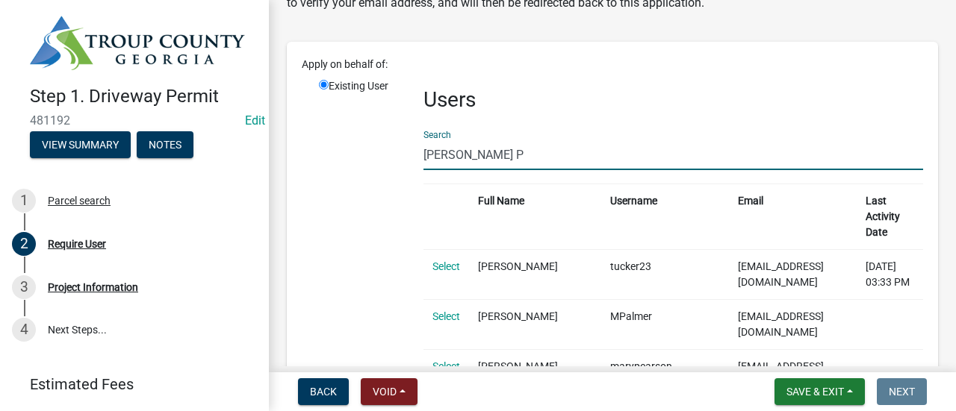
scroll to position [75, 0]
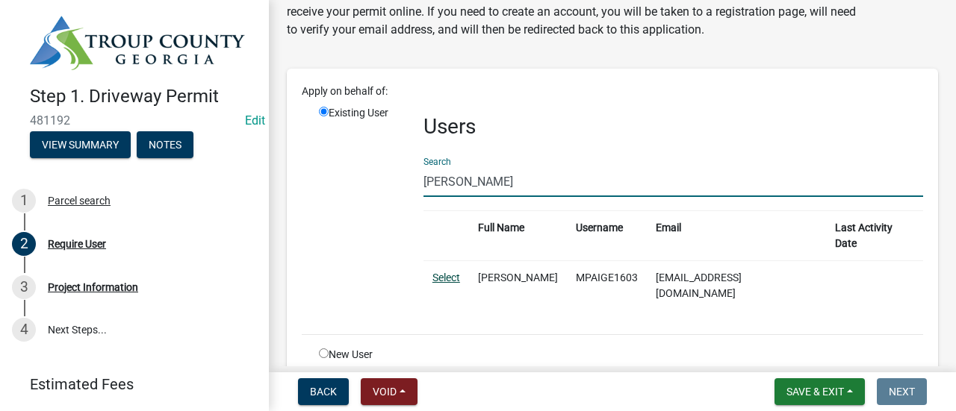
type input "MAry Paige"
click at [446, 272] on link "Select" at bounding box center [446, 278] width 28 height 12
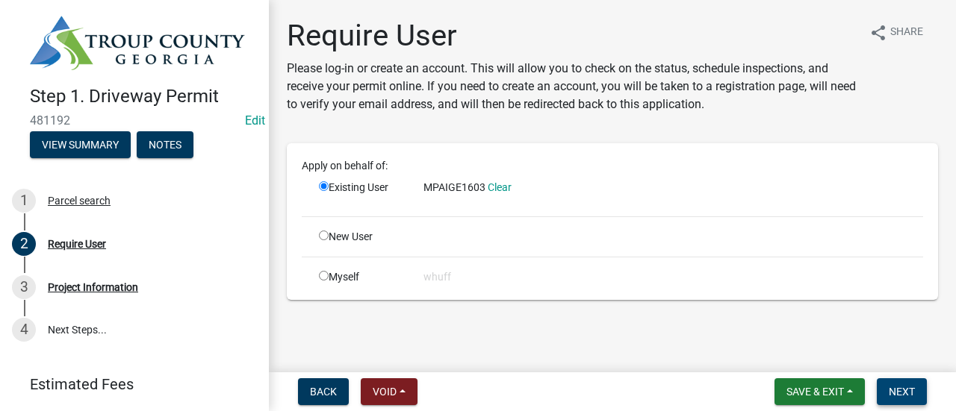
click at [904, 381] on button "Next" at bounding box center [902, 392] width 50 height 27
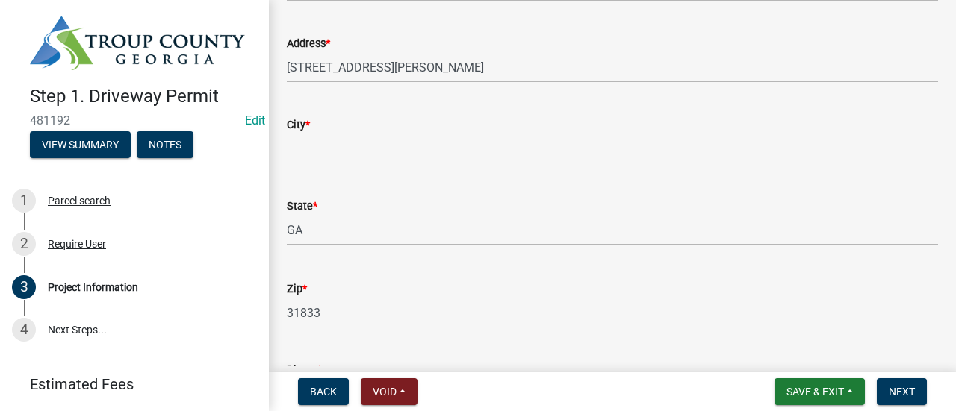
scroll to position [299, 0]
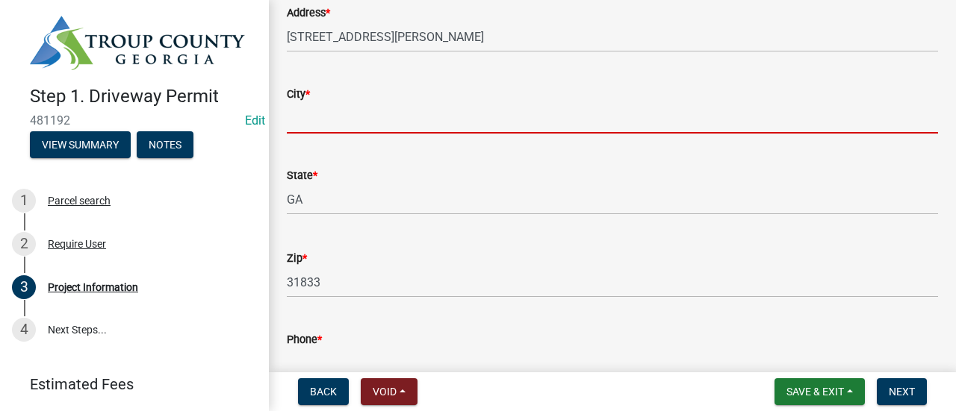
click at [337, 114] on input "City *" at bounding box center [612, 118] width 651 height 31
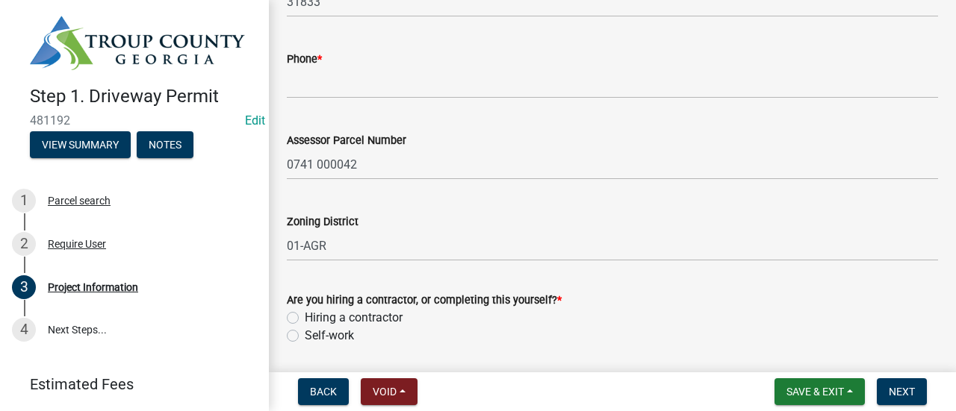
type input "West Point"
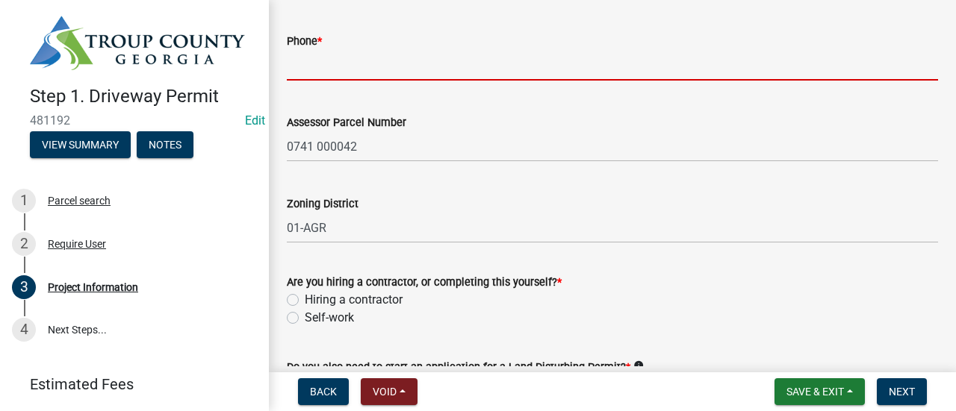
scroll to position [579, 0]
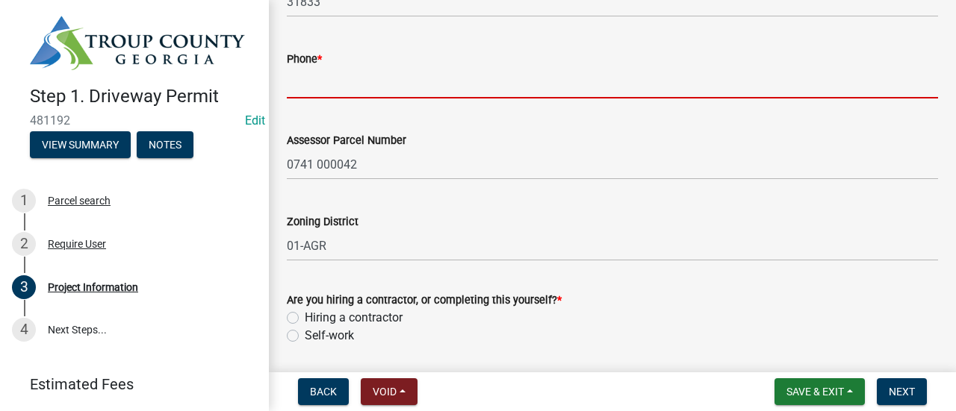
click at [386, 72] on input "Phone *" at bounding box center [612, 83] width 651 height 31
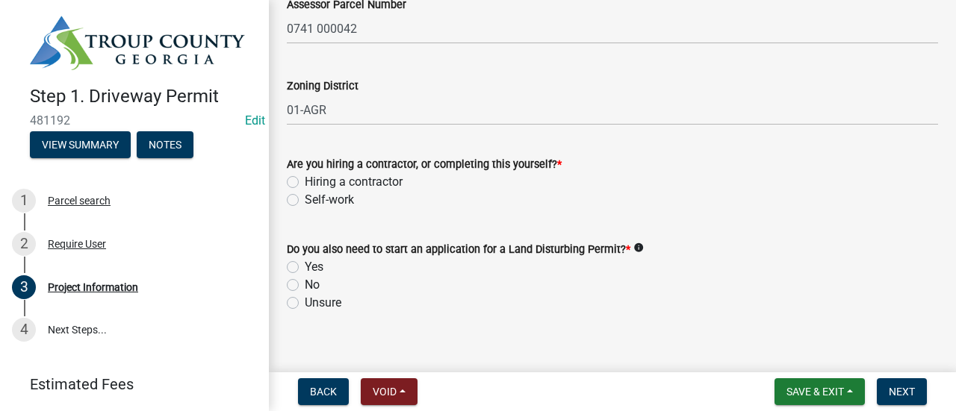
scroll to position [729, 0]
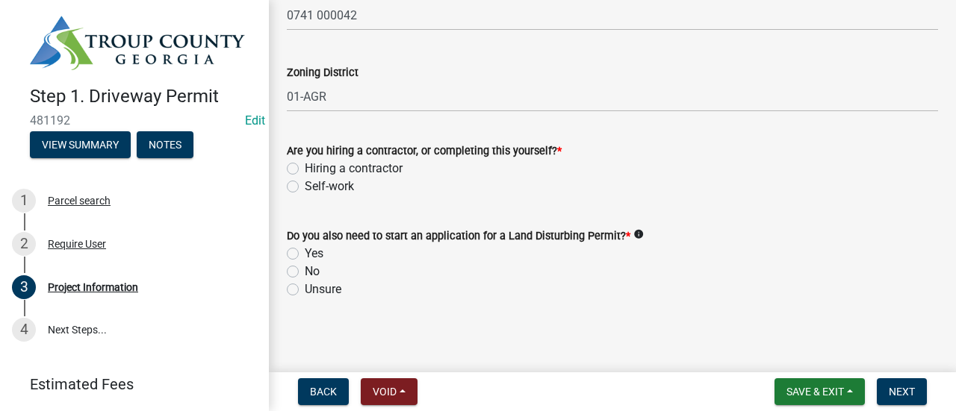
type input "404-889-0176"
click at [330, 180] on label "Self-work" at bounding box center [329, 187] width 49 height 18
click at [314, 180] on input "Self-work" at bounding box center [310, 183] width 10 height 10
radio input "true"
drag, startPoint x: 309, startPoint y: 251, endPoint x: 538, endPoint y: 295, distance: 233.4
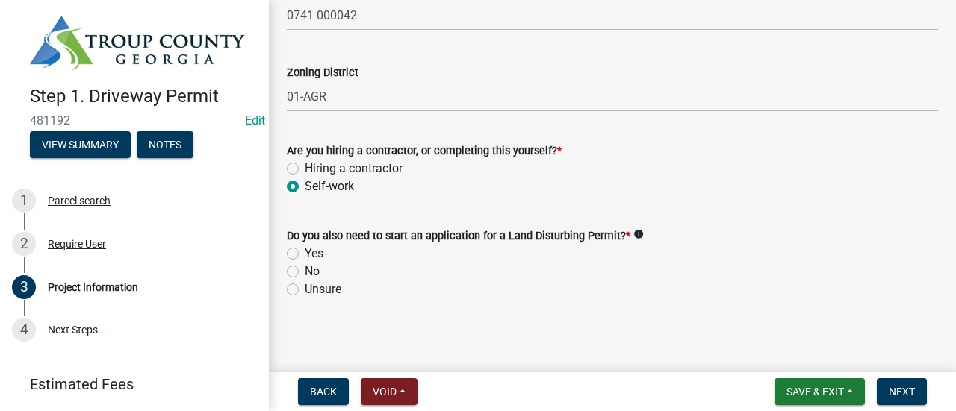
click at [312, 252] on label "Yes" at bounding box center [314, 254] width 19 height 18
click at [312, 252] on input "Yes" at bounding box center [310, 250] width 10 height 10
radio input "true"
drag, startPoint x: 688, startPoint y: 300, endPoint x: 794, endPoint y: 279, distance: 108.8
click at [710, 292] on wm-data-entity-input "Do you also need to start an application for a Land Disturbing Permit? * info Y…" at bounding box center [612, 260] width 651 height 103
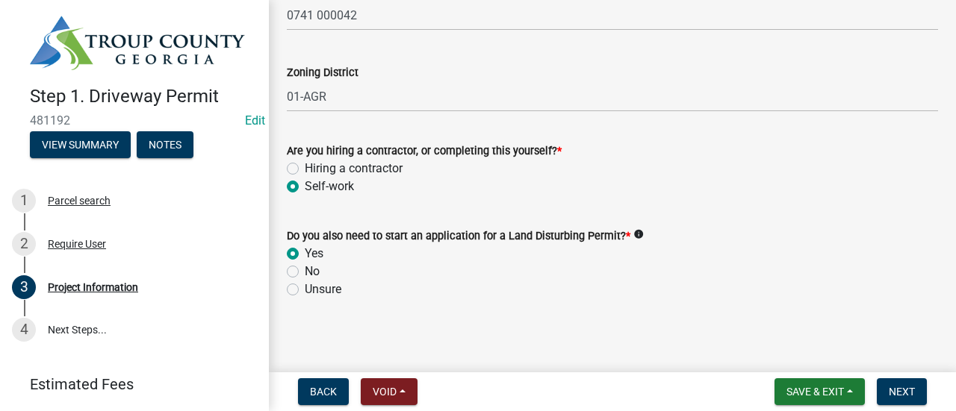
scroll to position [732, 0]
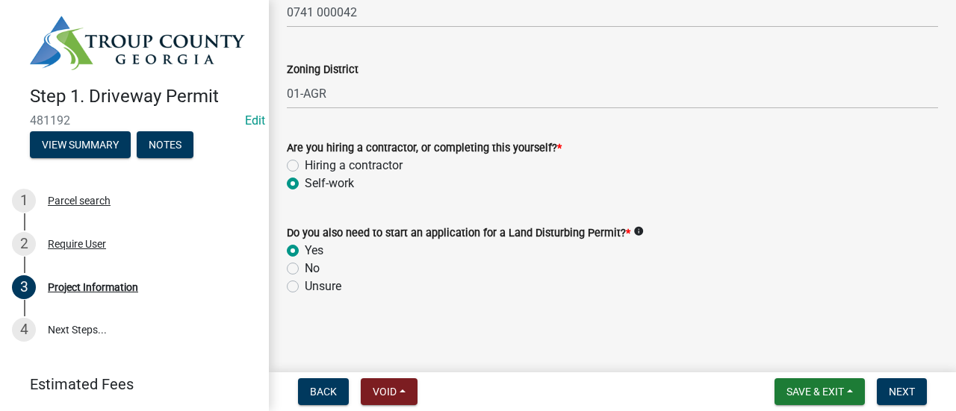
click at [838, 256] on div "Yes" at bounding box center [612, 251] width 651 height 18
click at [908, 390] on span "Next" at bounding box center [901, 392] width 26 height 12
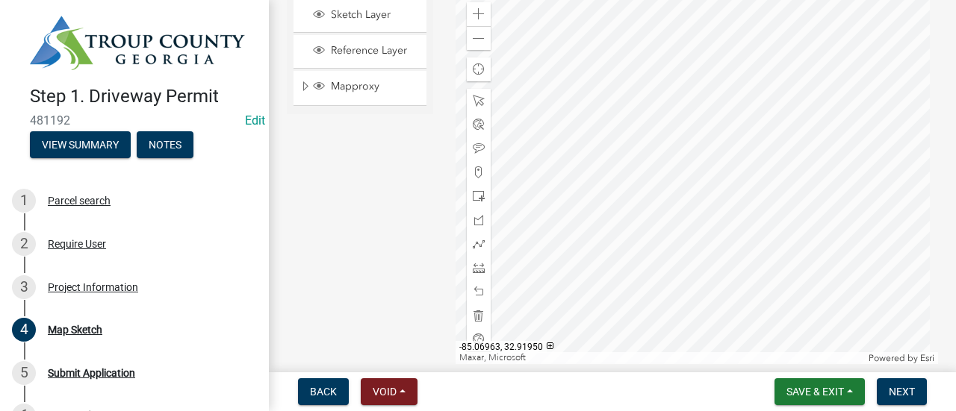
scroll to position [299, 0]
click at [906, 396] on span "Next" at bounding box center [901, 392] width 26 height 12
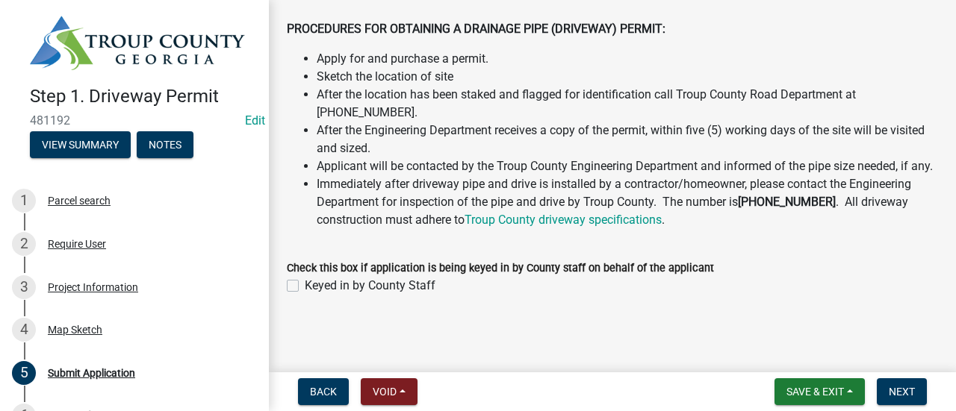
scroll to position [409, 0]
click at [383, 278] on label "Keyed in by County Staff" at bounding box center [370, 286] width 131 height 18
click at [314, 278] on input "Keyed in by County Staff" at bounding box center [310, 282] width 10 height 10
checkbox input "true"
drag, startPoint x: 830, startPoint y: 280, endPoint x: 881, endPoint y: 315, distance: 61.7
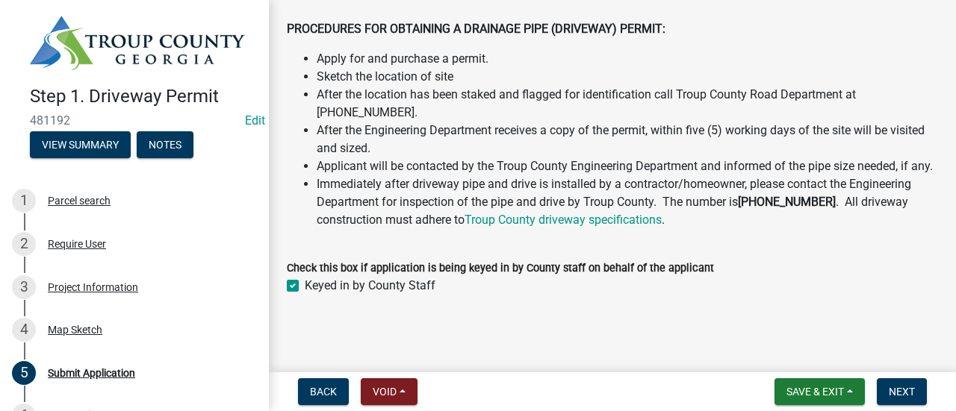
click at [833, 280] on div "Keyed in by County Staff" at bounding box center [612, 286] width 651 height 18
click at [911, 385] on button "Next" at bounding box center [902, 392] width 50 height 27
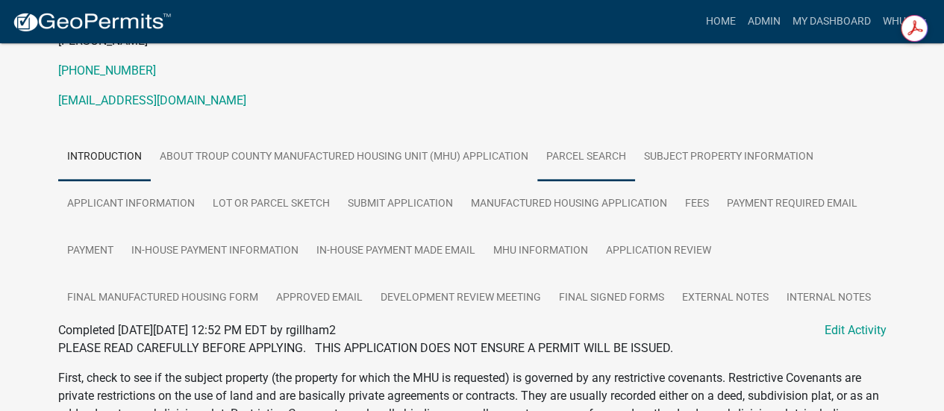
scroll to position [224, 0]
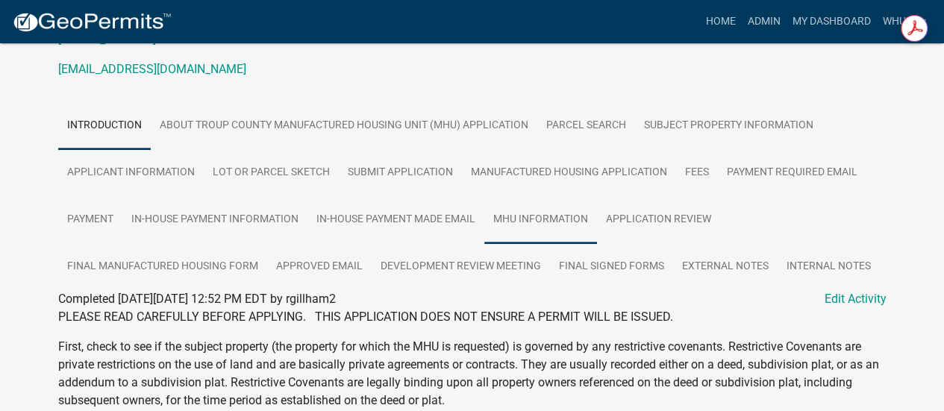
click at [556, 217] on link "MHU Information" at bounding box center [541, 220] width 113 height 48
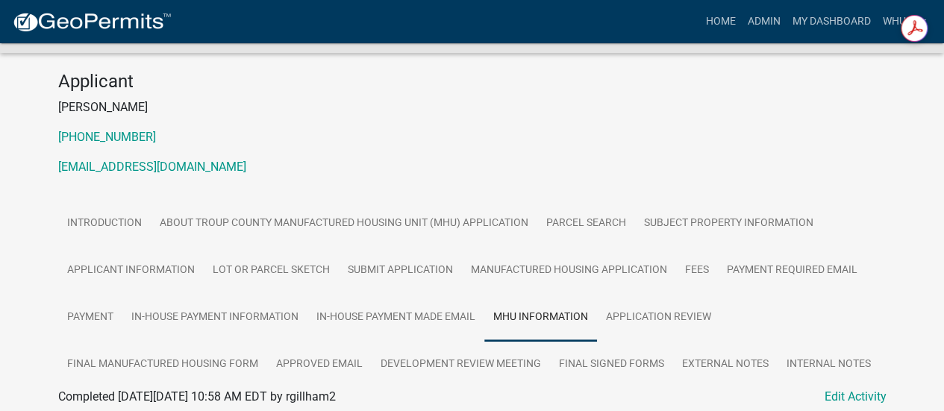
scroll to position [149, 0]
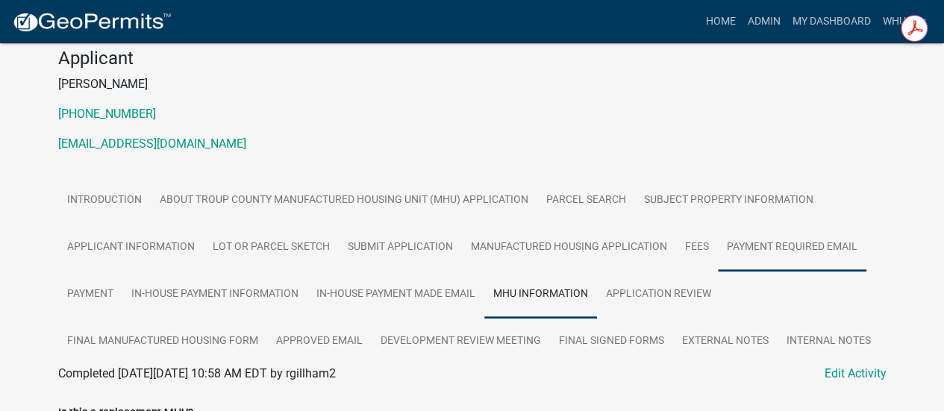
click at [744, 254] on link "Payment Required Email" at bounding box center [792, 248] width 149 height 48
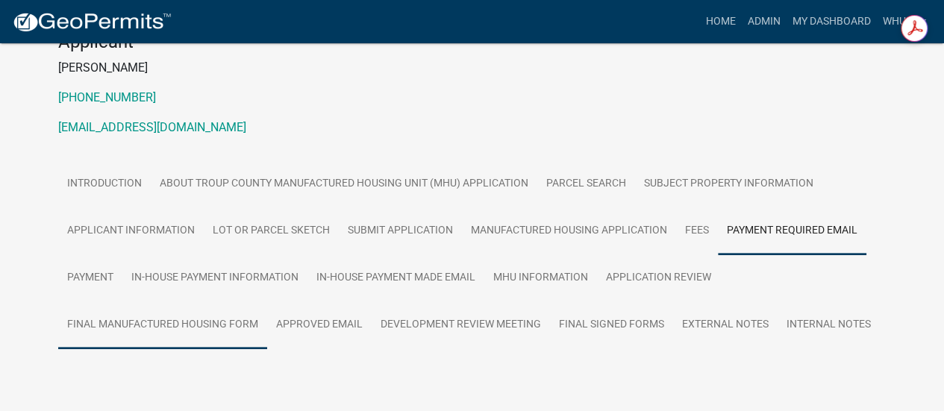
scroll to position [211, 0]
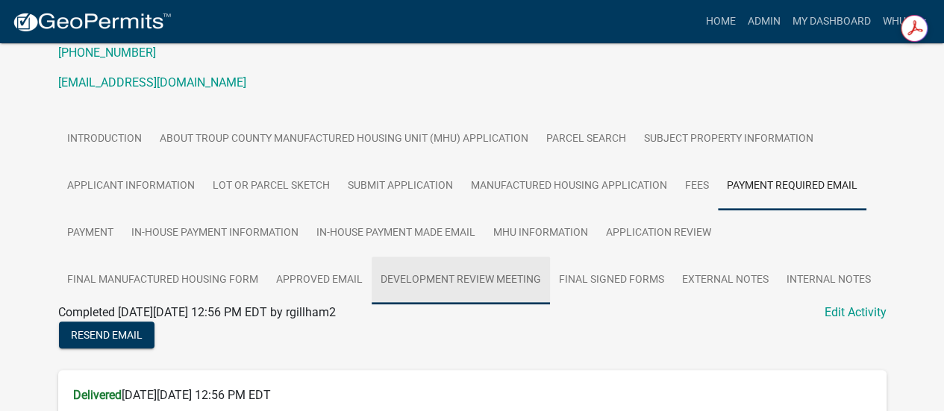
click at [511, 286] on link "Development Review Meeting" at bounding box center [461, 281] width 178 height 48
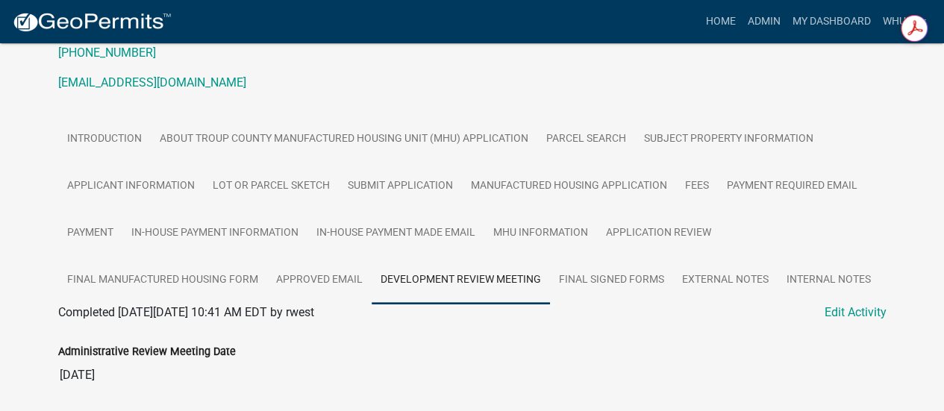
scroll to position [0, 0]
